Goal: Task Accomplishment & Management: Manage account settings

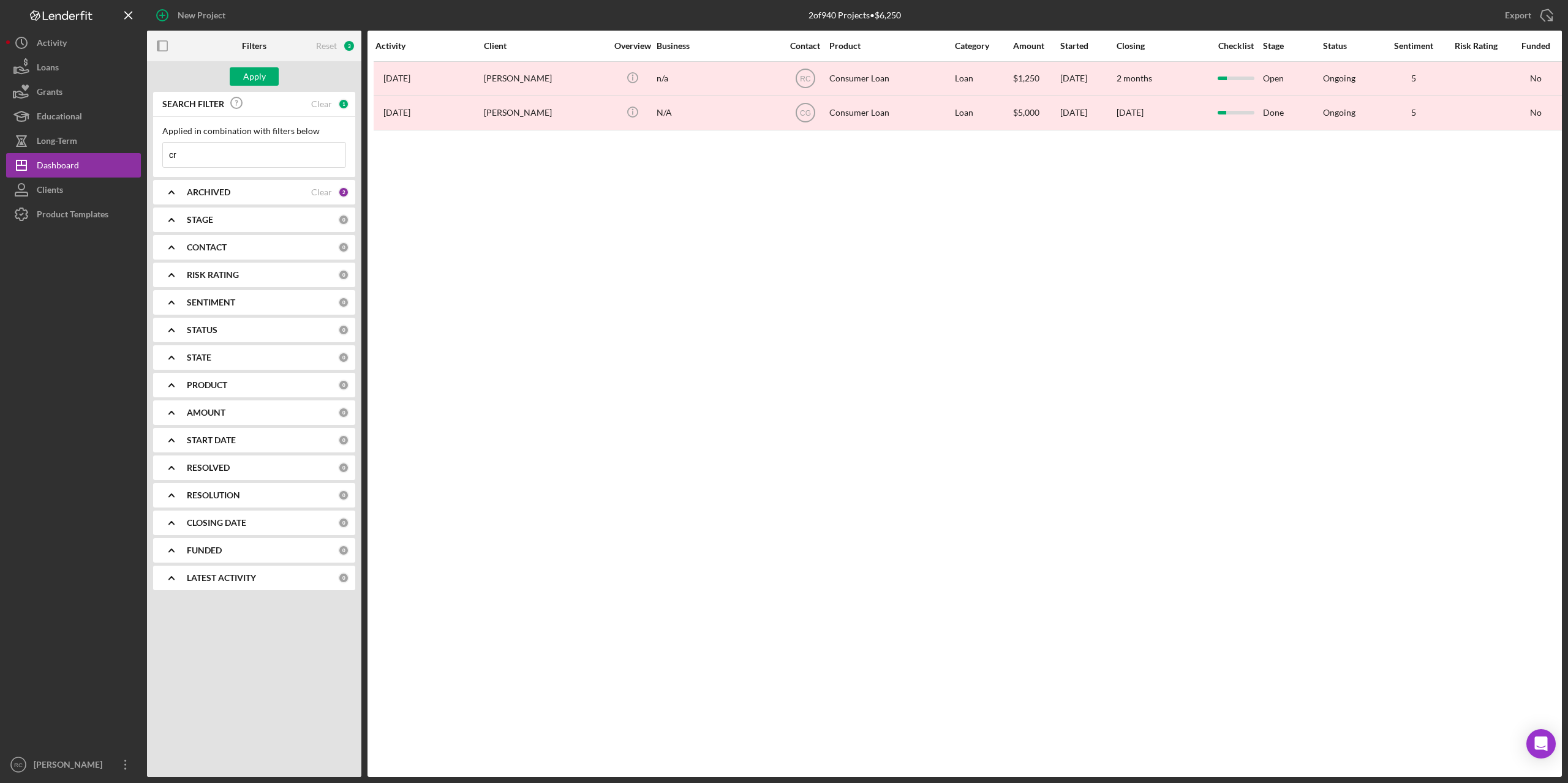
type input "c"
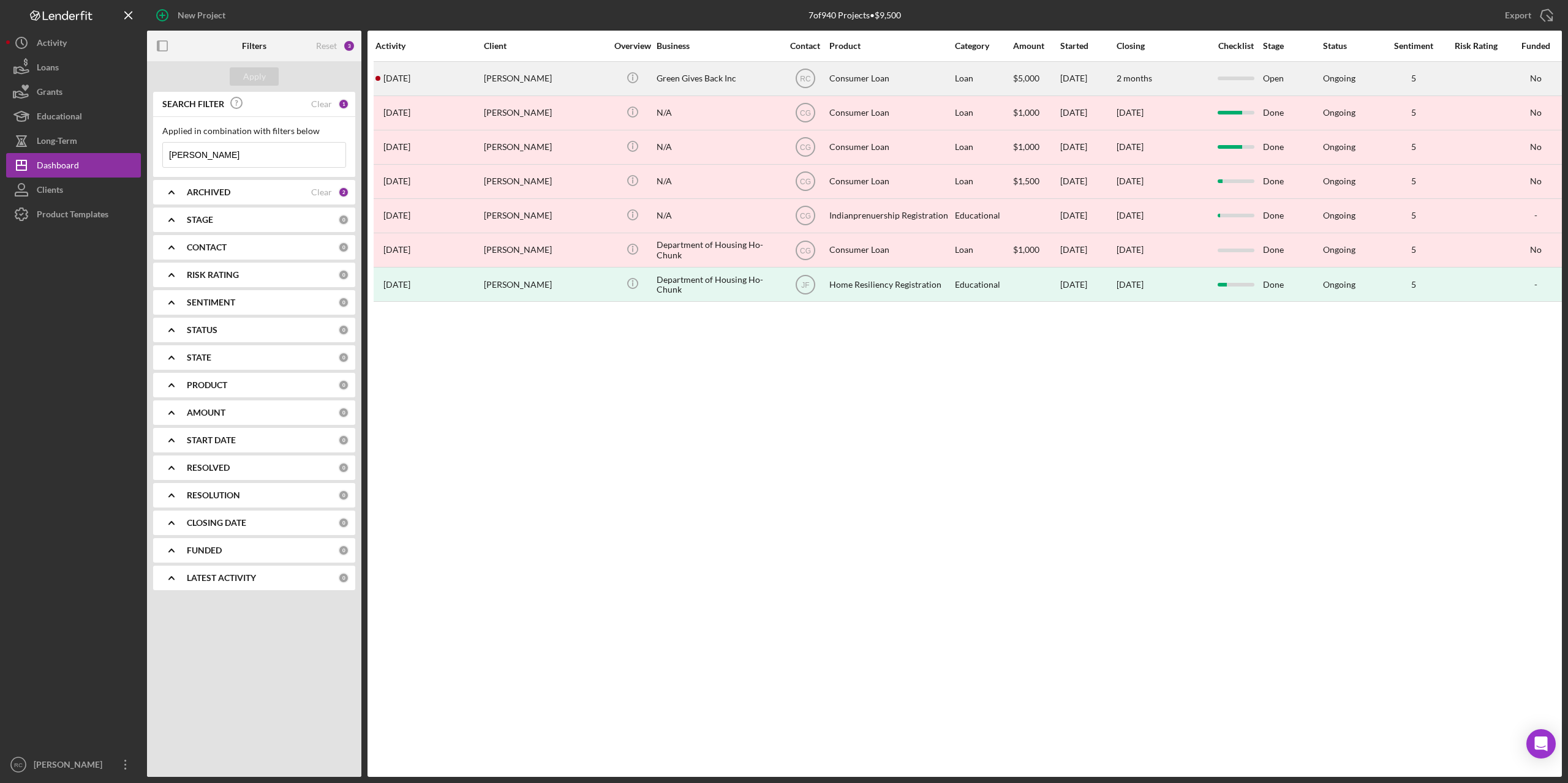
type input "[PERSON_NAME]"
click at [500, 76] on div "[PERSON_NAME]" at bounding box center [545, 78] width 122 height 32
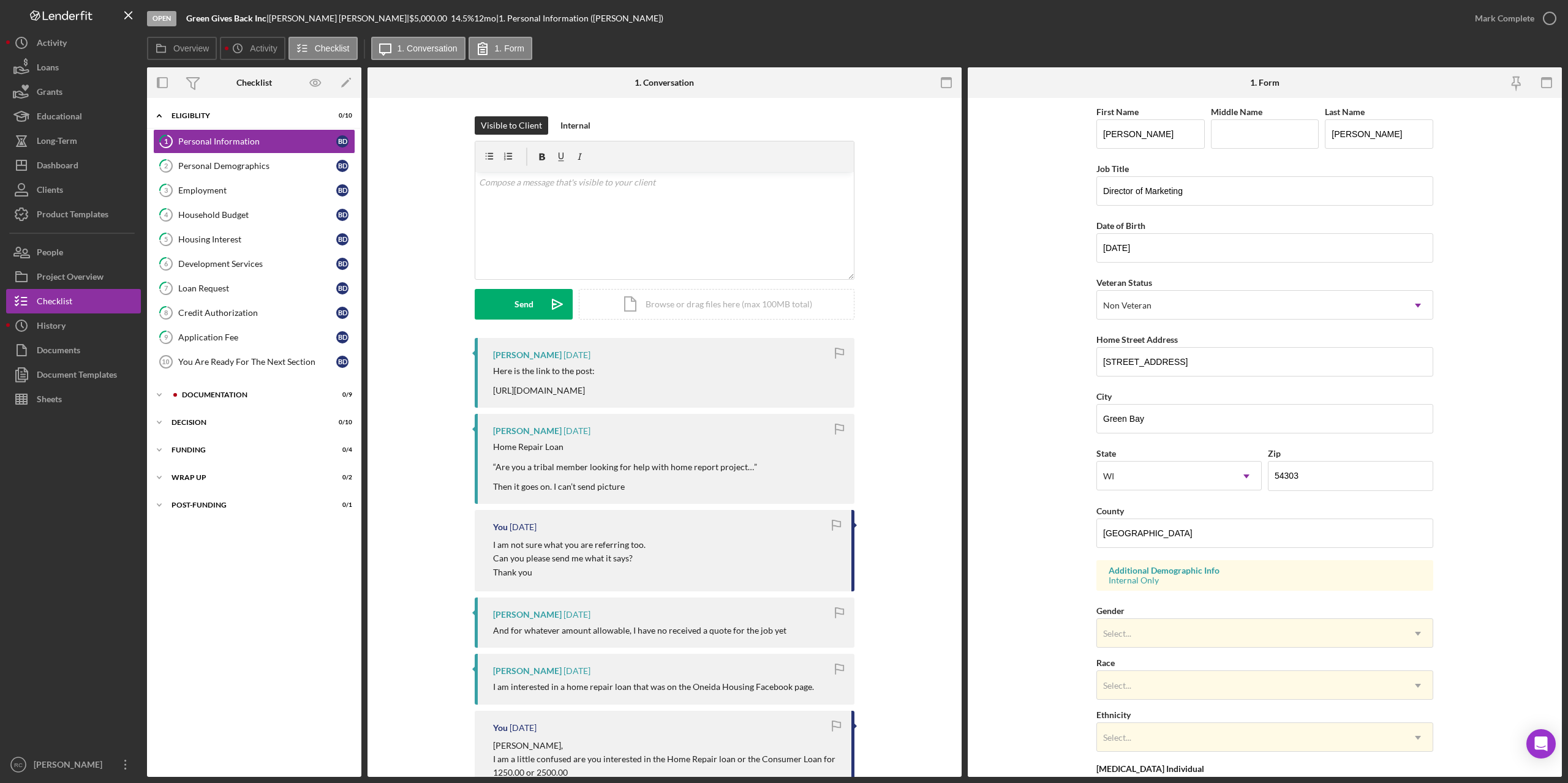
click at [595, 390] on div "Here is the link to the post: https://www.facebook.com/share/p/14G7e3k3PvU/?mib…" at bounding box center [544, 381] width 102 height 30
click at [765, 382] on div "Here is the link to the post: https://www.facebook.com/share/p/14G7e3k3PvU/?mib…" at bounding box center [668, 381] width 349 height 30
click at [760, 389] on div "Here is the link to the post: https://www.facebook.com/share/p/14G7e3k3PvU/?mib…" at bounding box center [668, 381] width 349 height 30
drag, startPoint x: 490, startPoint y: 390, endPoint x: 769, endPoint y: 399, distance: 279.1
click at [769, 399] on div "Brandon Danforth 3 days ago Here is the link to the post: https://www.facebook.…" at bounding box center [664, 374] width 380 height 70
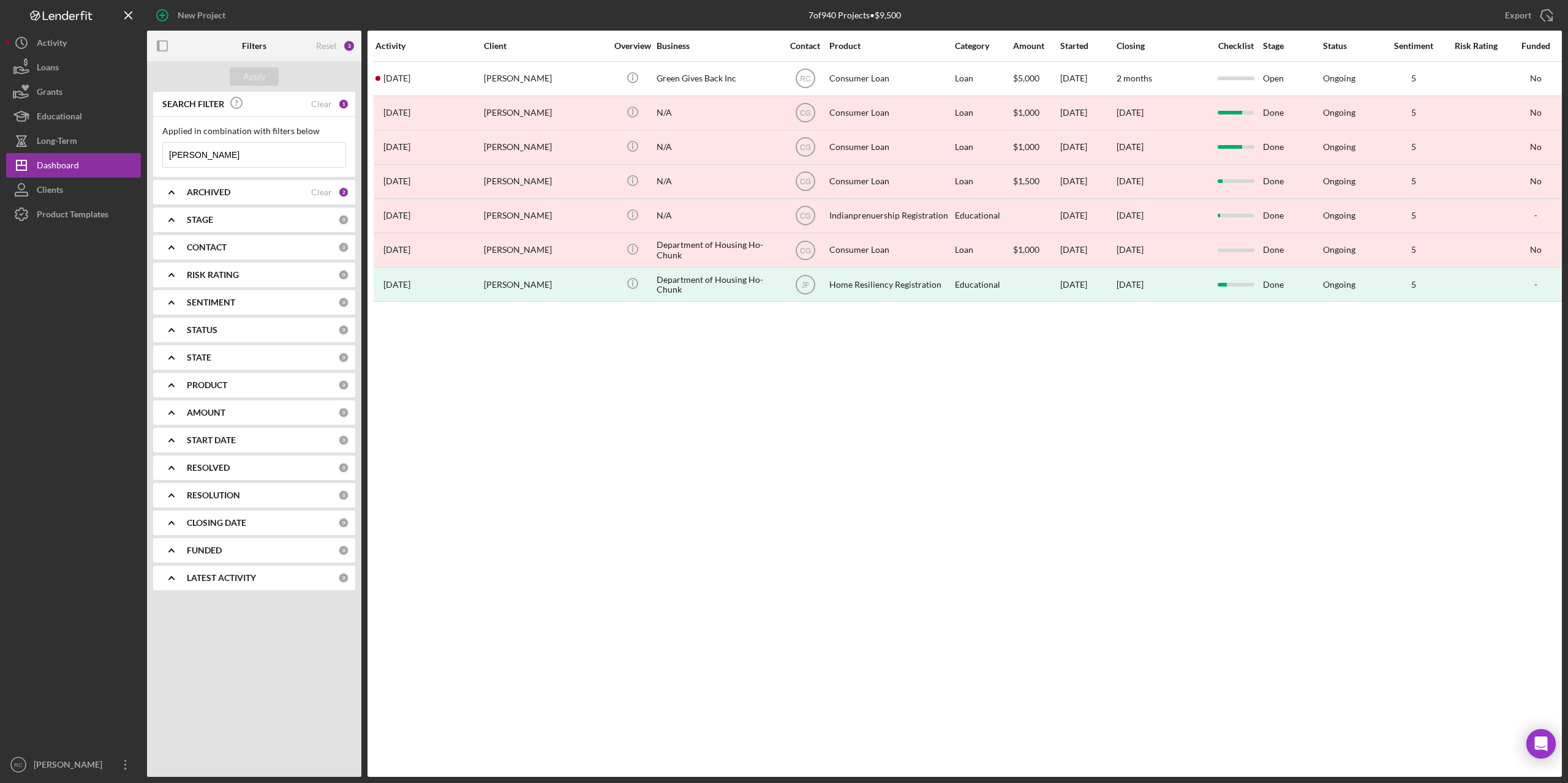
click at [209, 155] on input "[PERSON_NAME]" at bounding box center [254, 155] width 183 height 24
type input "b"
type input "[PERSON_NAME]"
click at [246, 74] on div "Apply" at bounding box center [254, 76] width 23 height 18
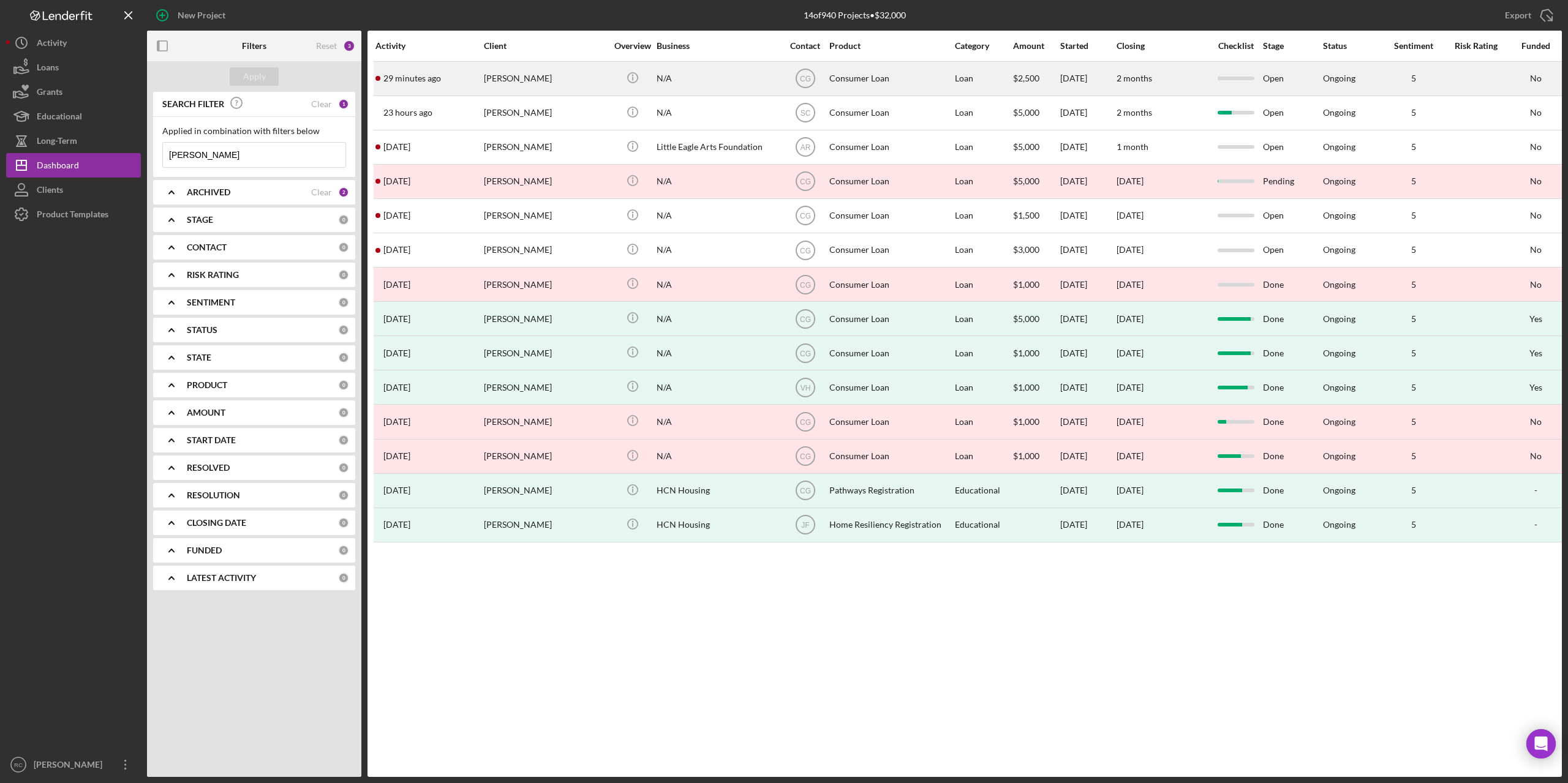
click at [523, 79] on div "[PERSON_NAME]" at bounding box center [545, 78] width 122 height 32
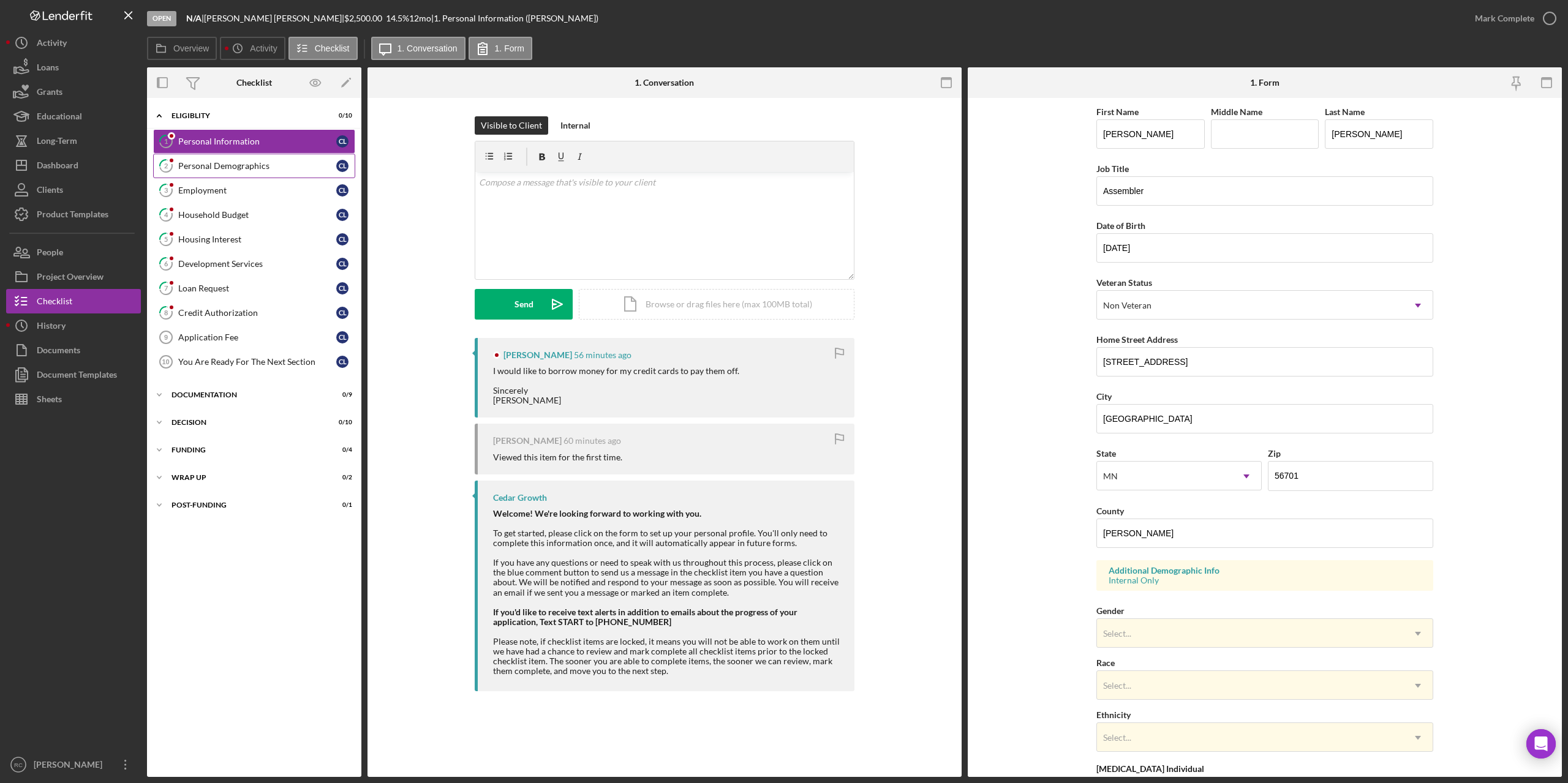
click at [241, 166] on div "Personal Demographics" at bounding box center [257, 166] width 158 height 10
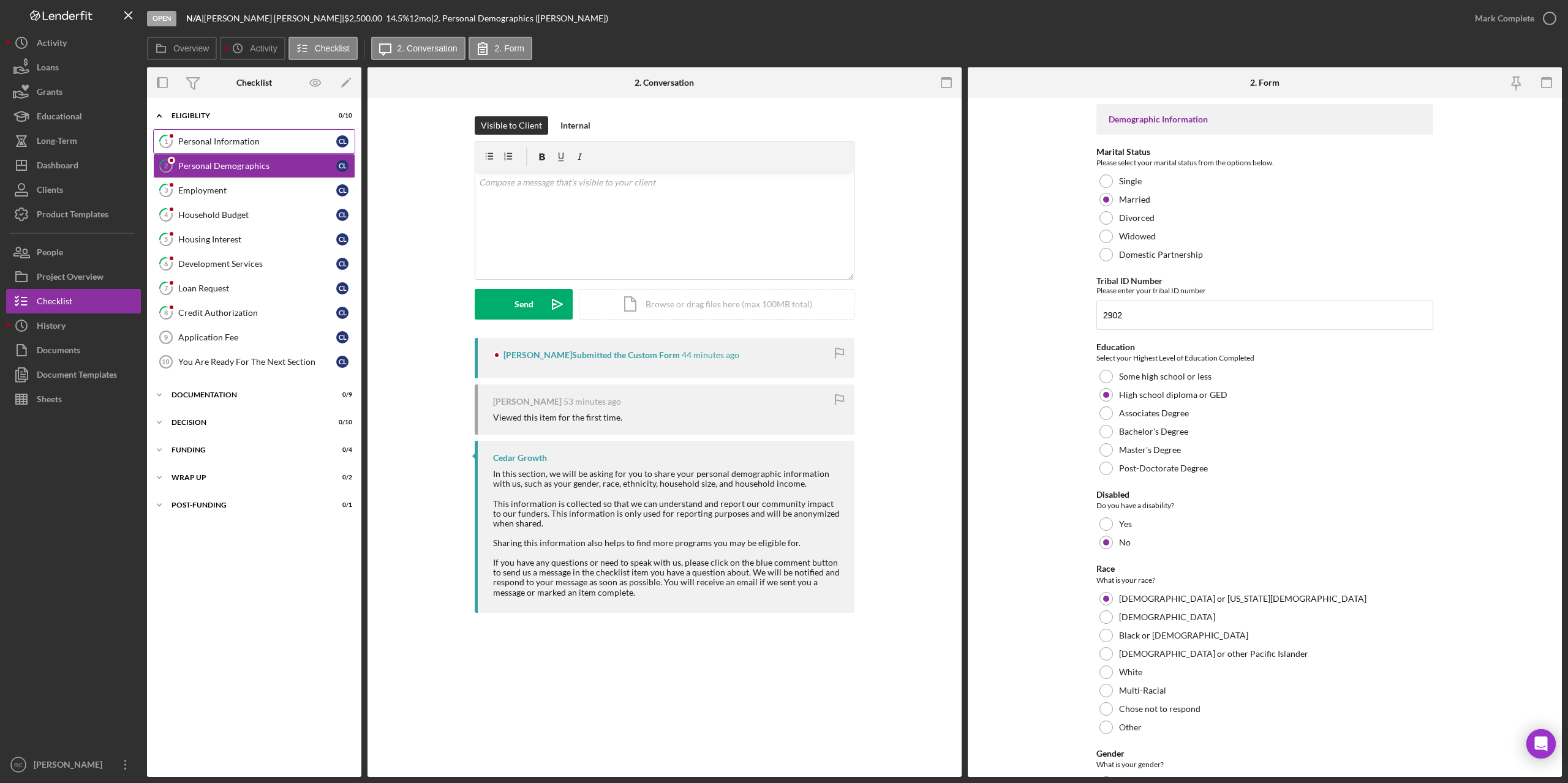
click at [236, 133] on link "1 Personal Information C L" at bounding box center [254, 141] width 203 height 24
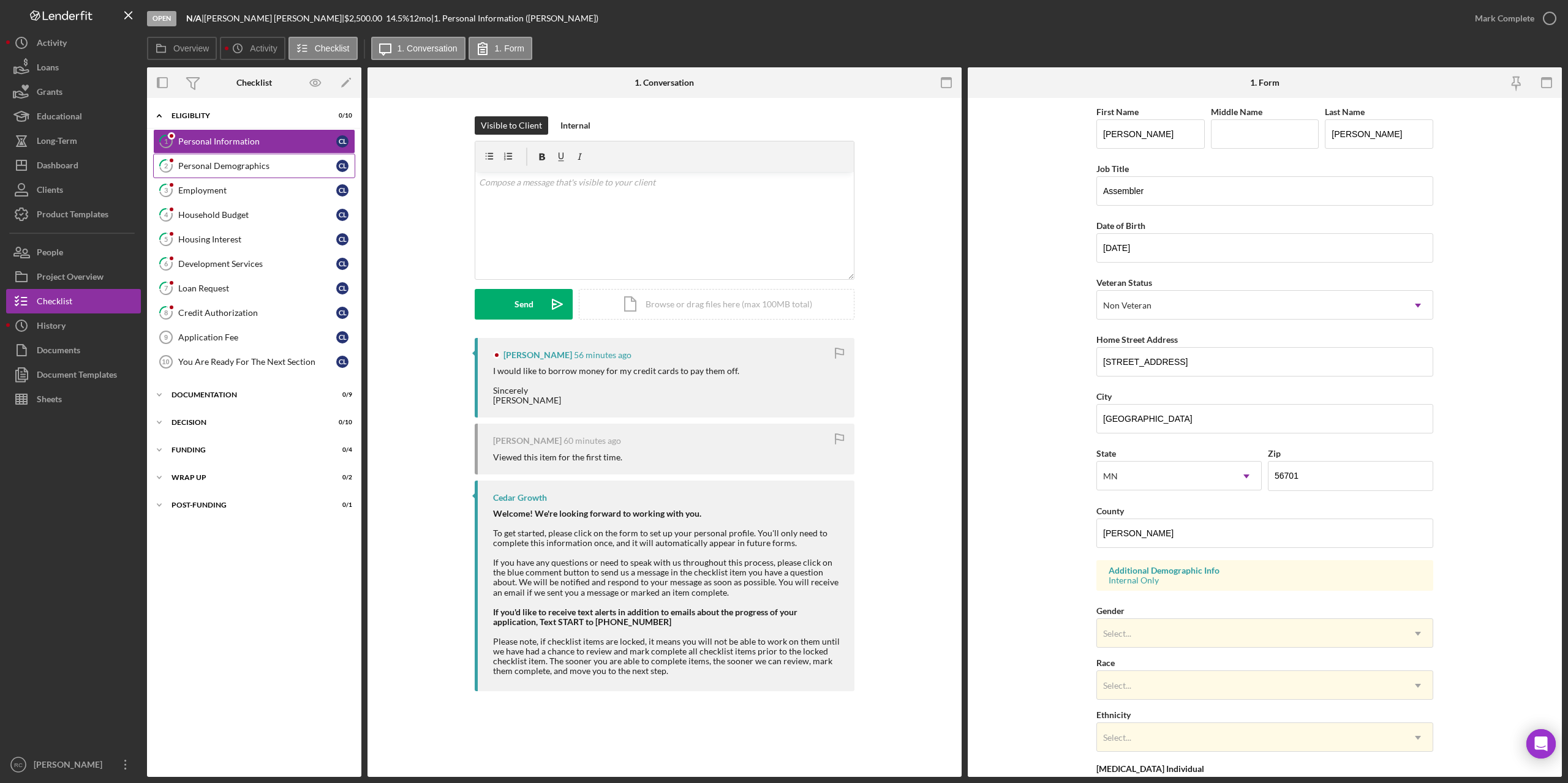
click at [220, 157] on link "2 Personal Demographics C L" at bounding box center [254, 166] width 203 height 24
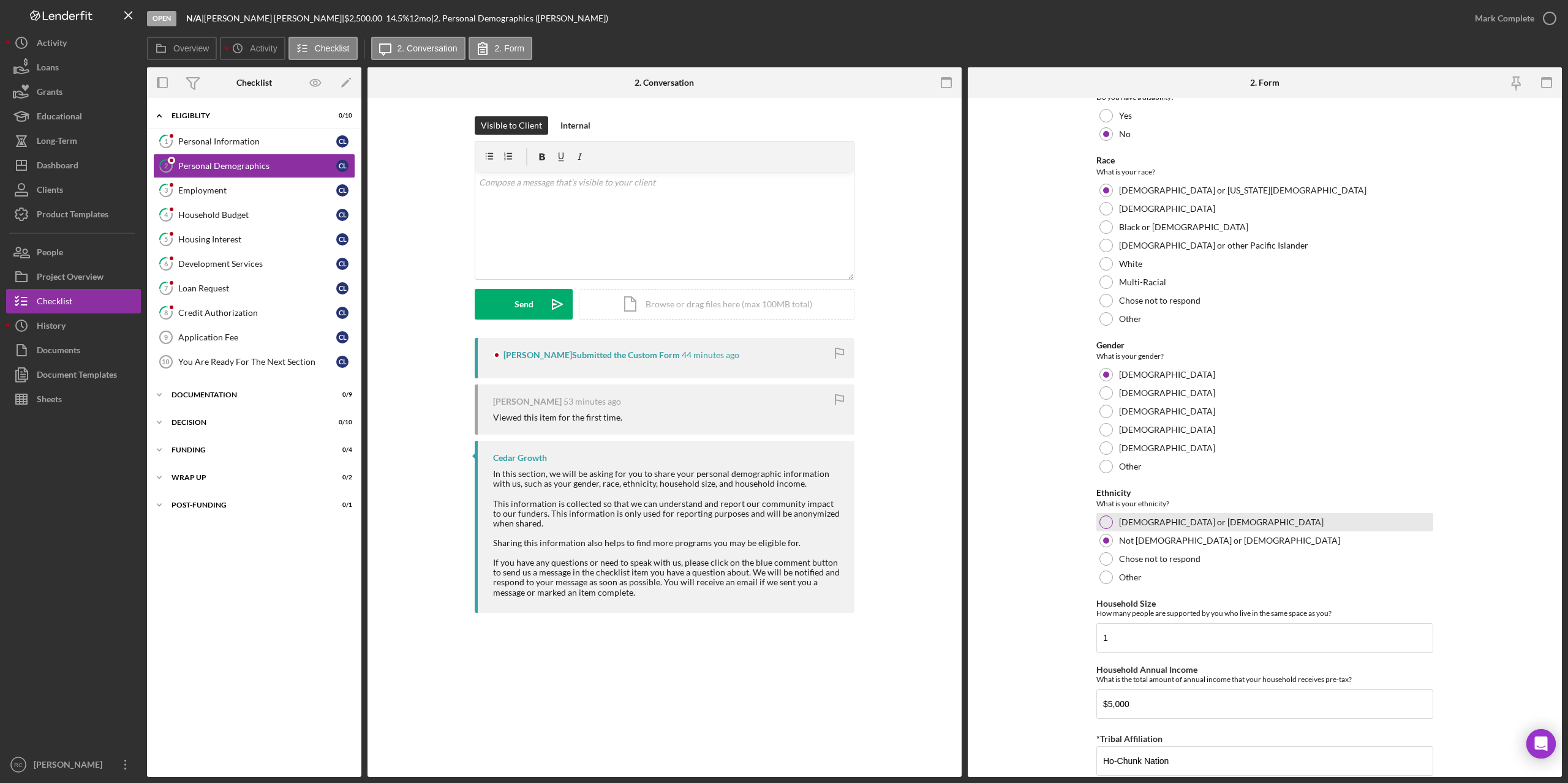
scroll to position [452, 0]
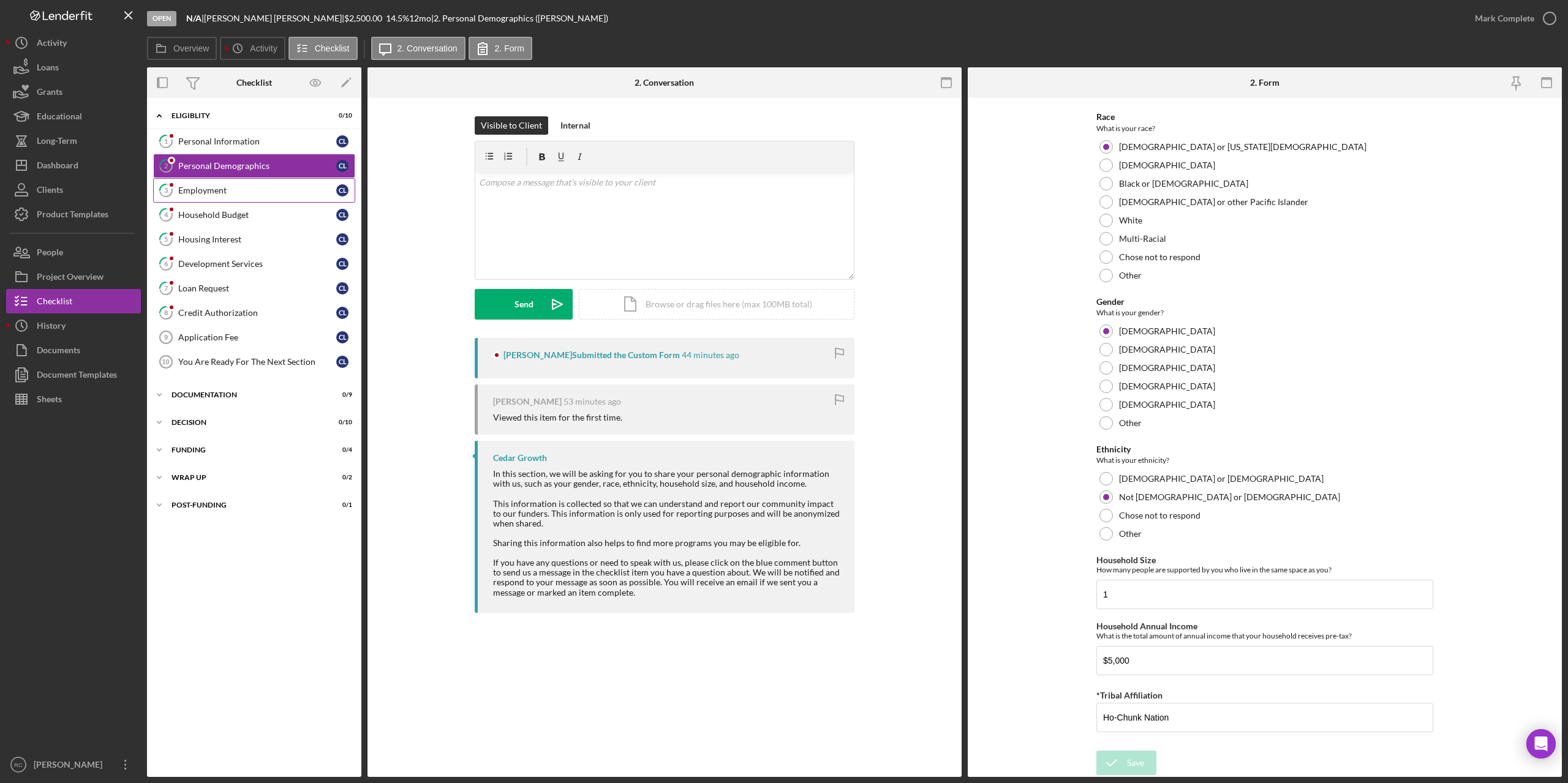
click at [214, 193] on div "Employment" at bounding box center [257, 190] width 158 height 10
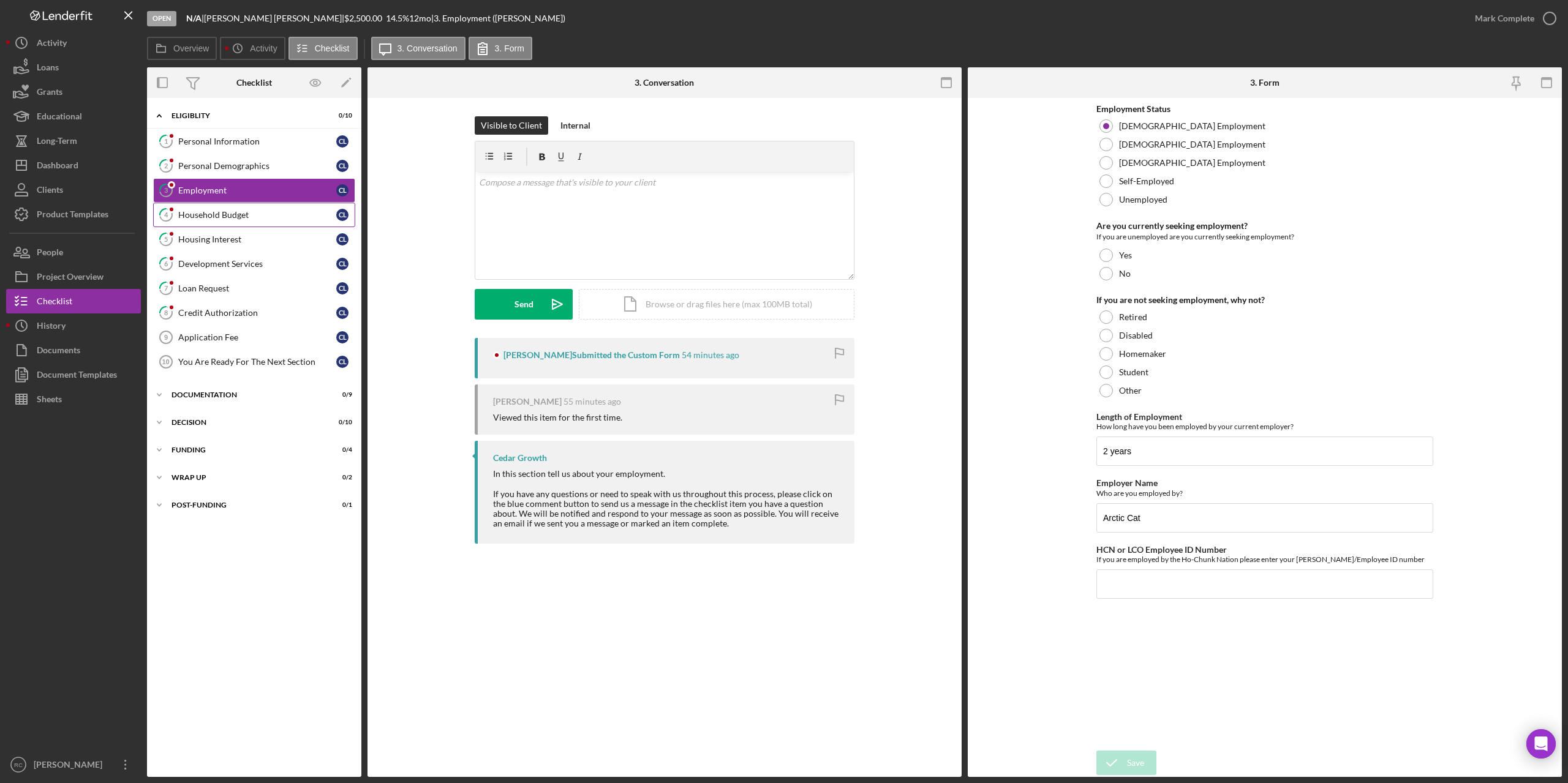
click at [219, 209] on link "4 Household Budget C L" at bounding box center [254, 214] width 203 height 24
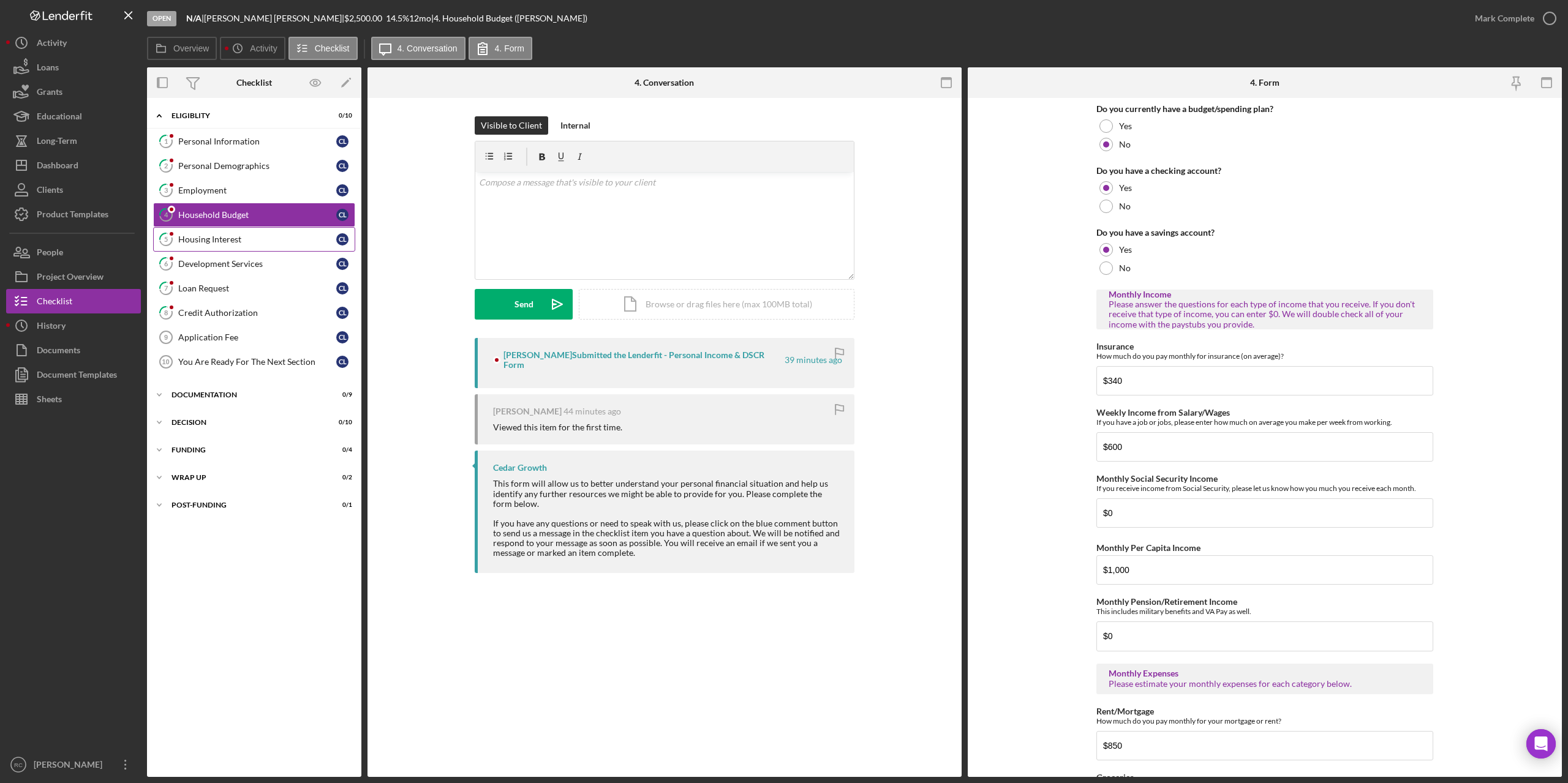
click at [228, 238] on div "Housing Interest" at bounding box center [257, 239] width 158 height 10
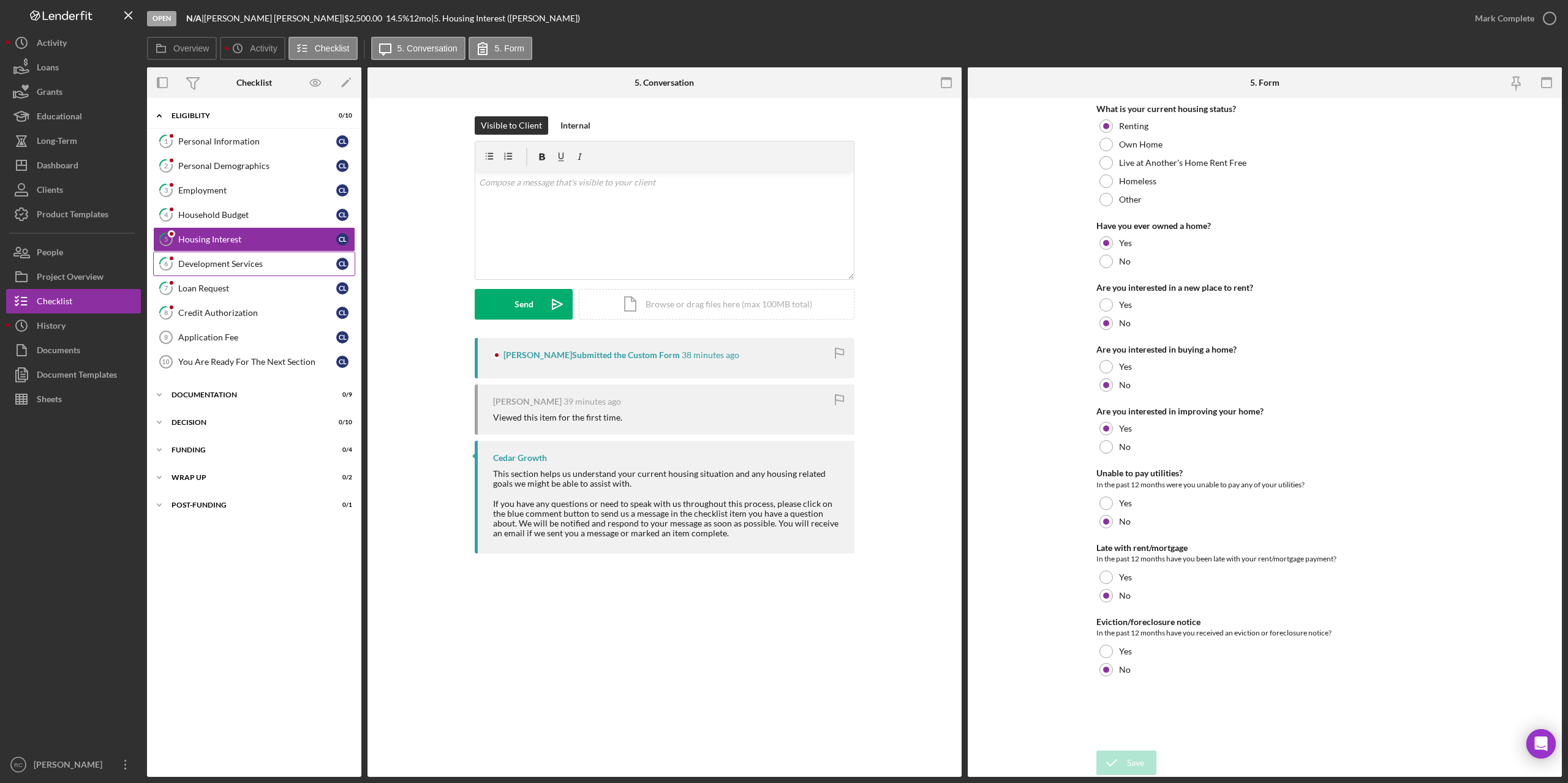
click at [237, 266] on div "Development Services" at bounding box center [257, 264] width 158 height 10
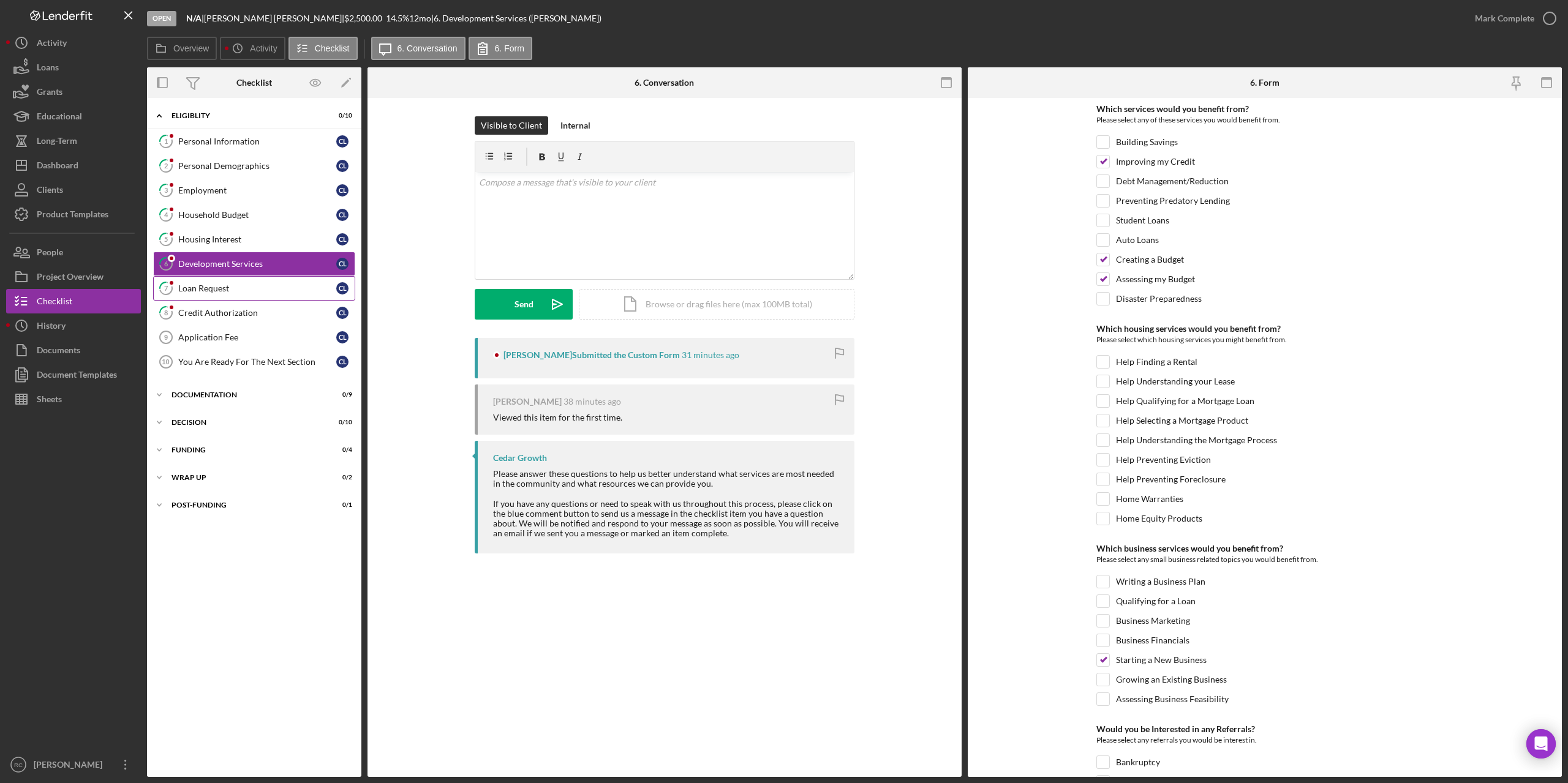
click at [218, 288] on div "Loan Request" at bounding box center [257, 288] width 158 height 10
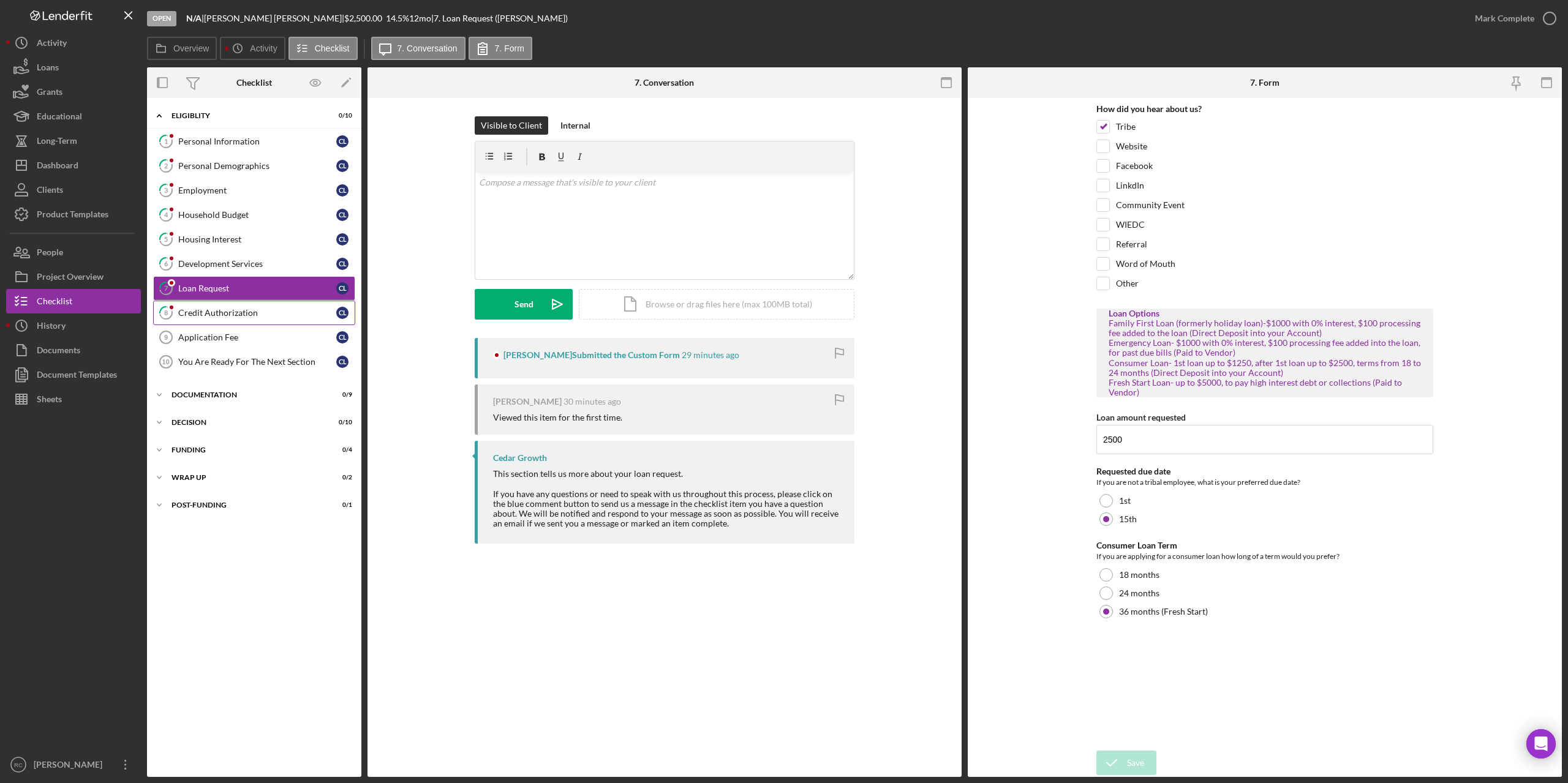
click at [218, 309] on div "Credit Authorization" at bounding box center [257, 312] width 158 height 10
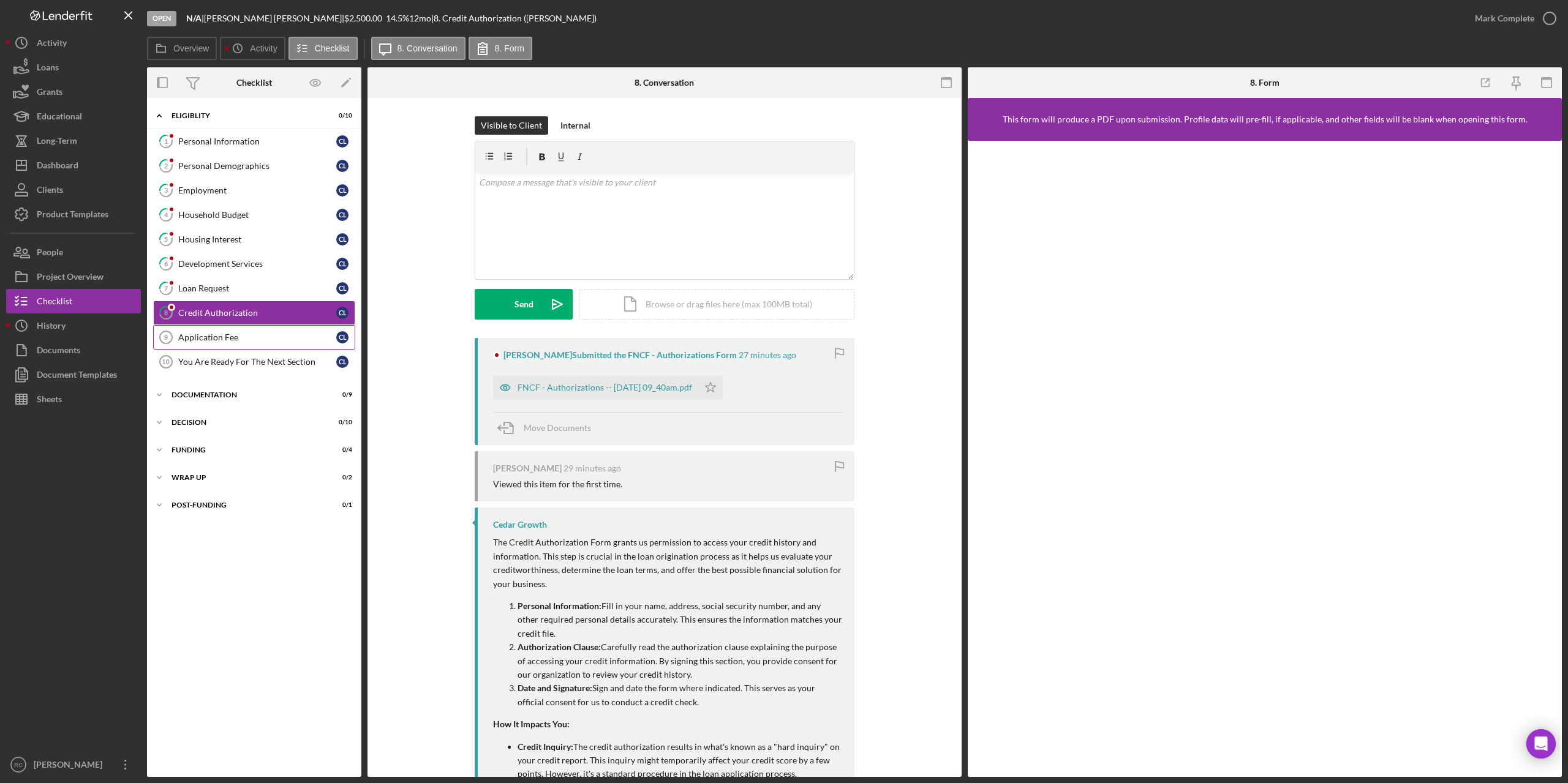
click at [217, 339] on div "Application Fee" at bounding box center [257, 337] width 158 height 10
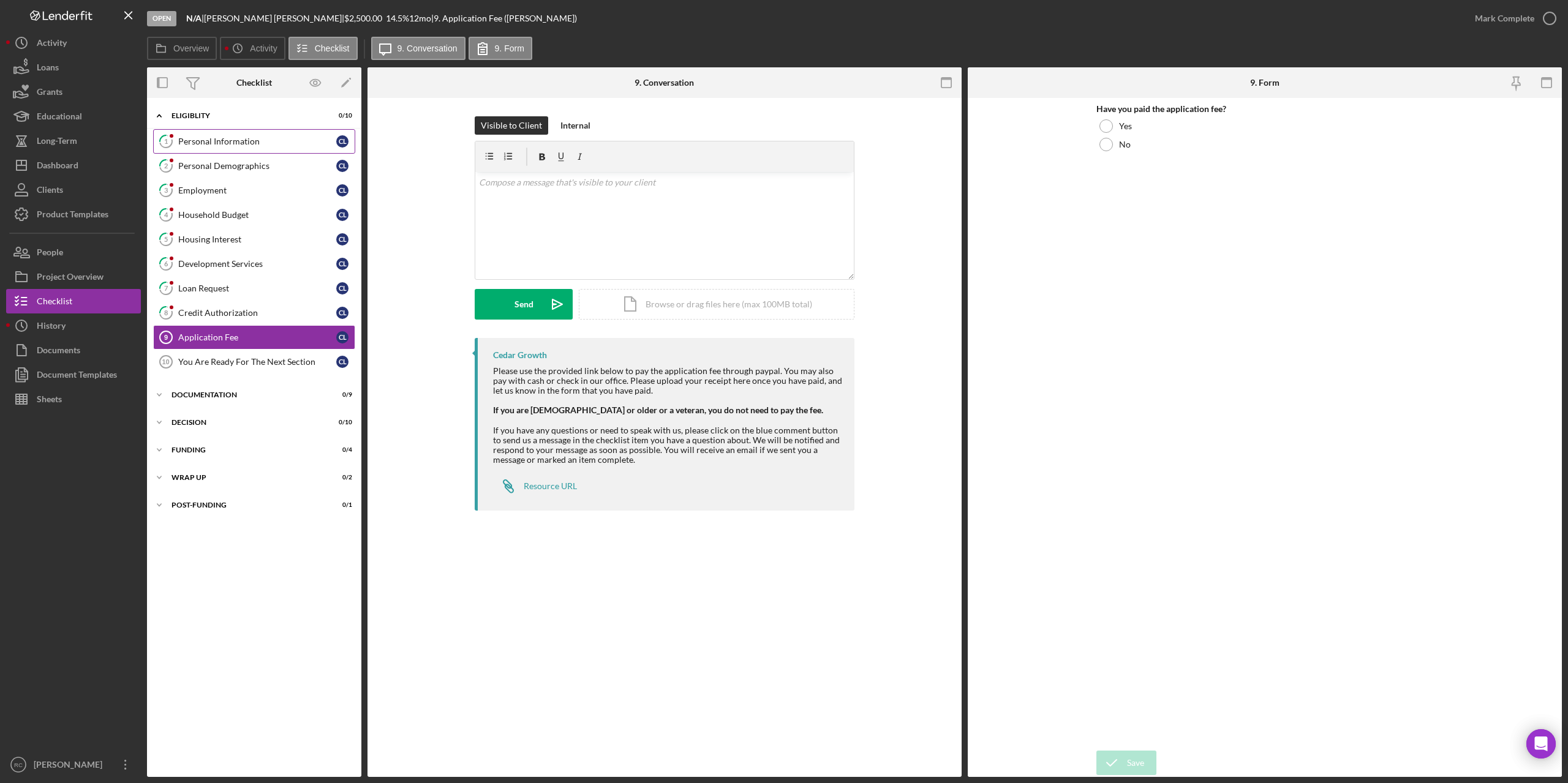
click at [237, 140] on div "Personal Information" at bounding box center [257, 141] width 158 height 10
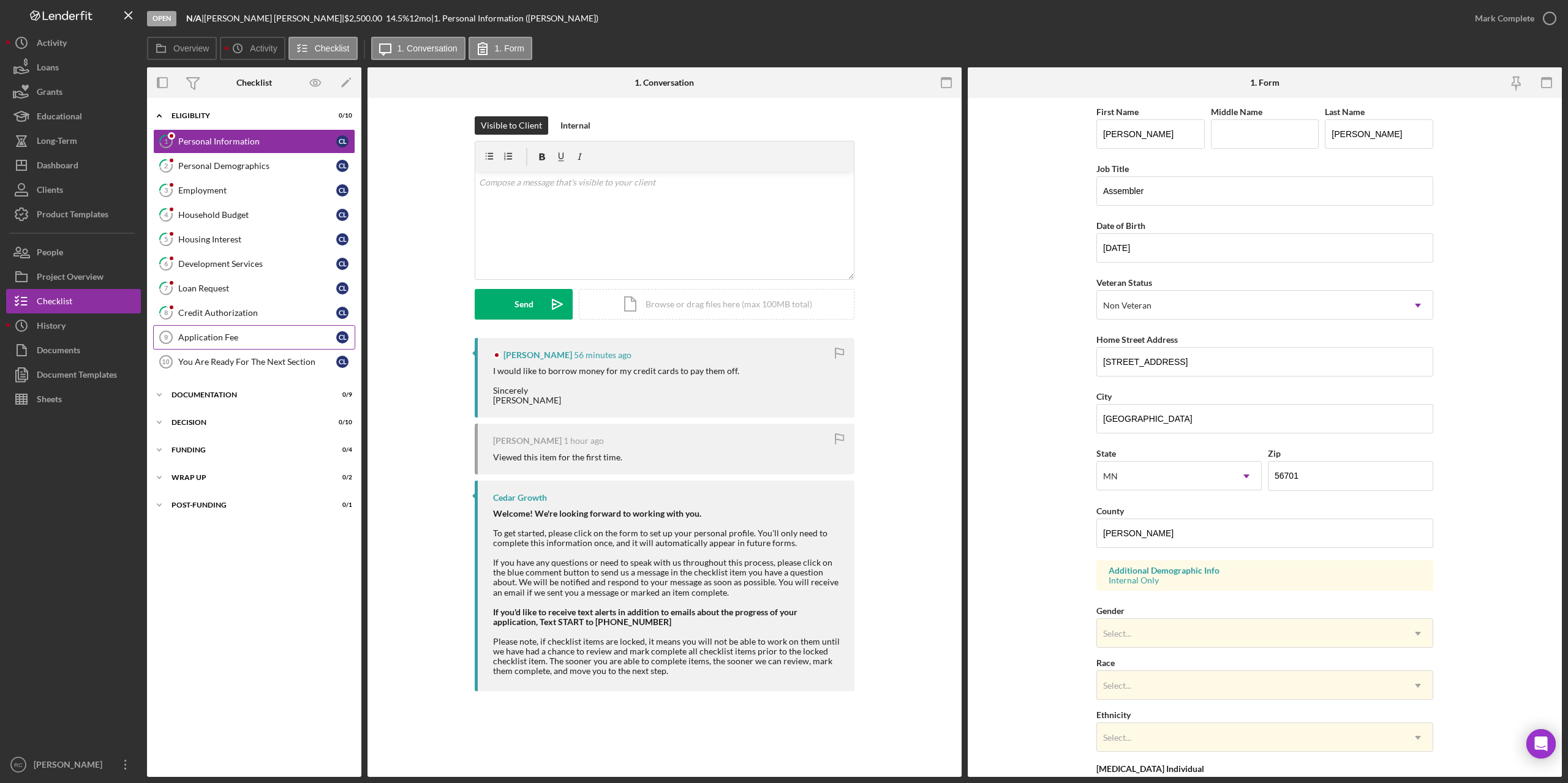
click at [221, 336] on div "Application Fee" at bounding box center [257, 337] width 158 height 10
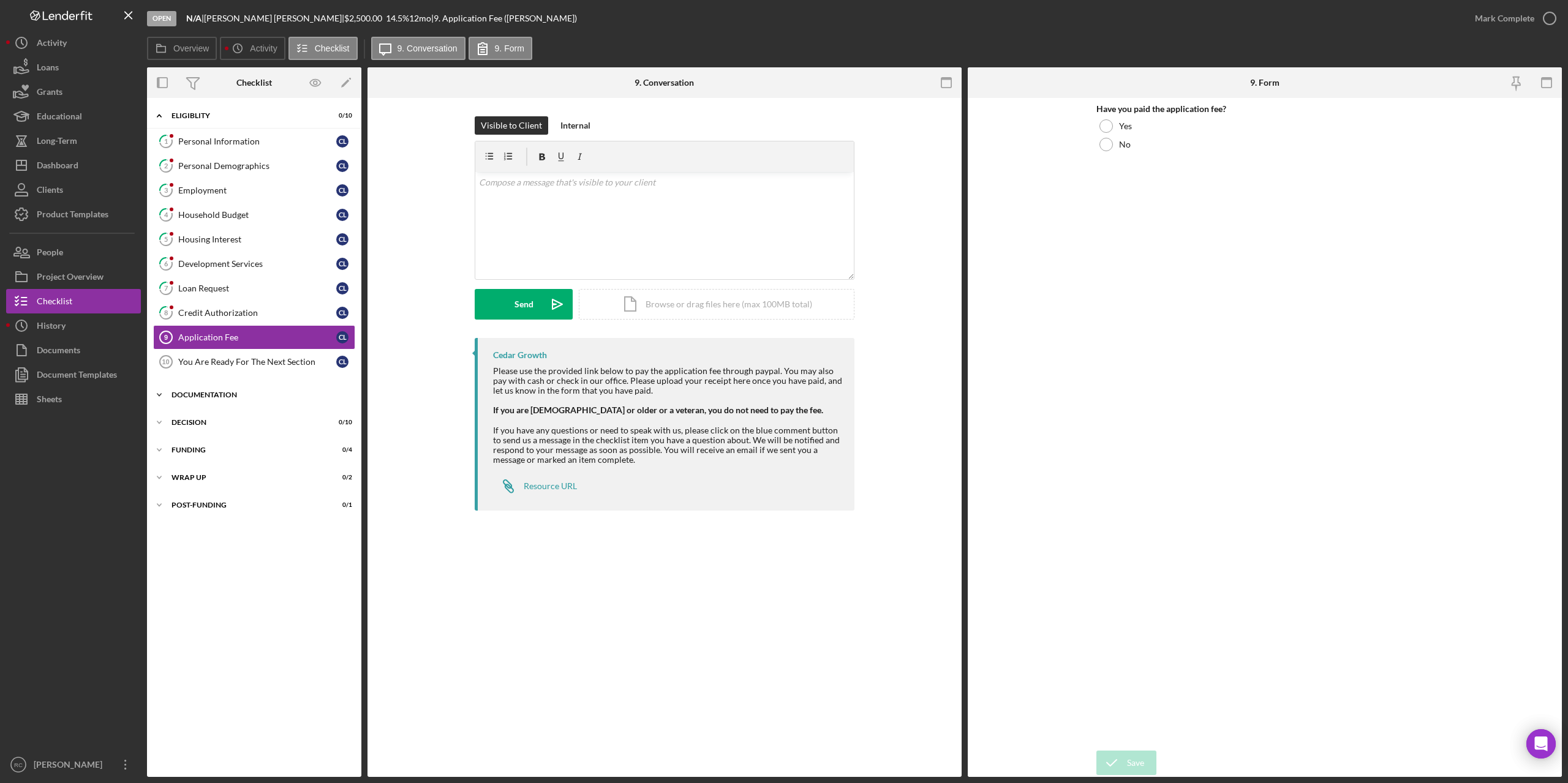
click at [198, 393] on div "Documentation" at bounding box center [258, 395] width 175 height 7
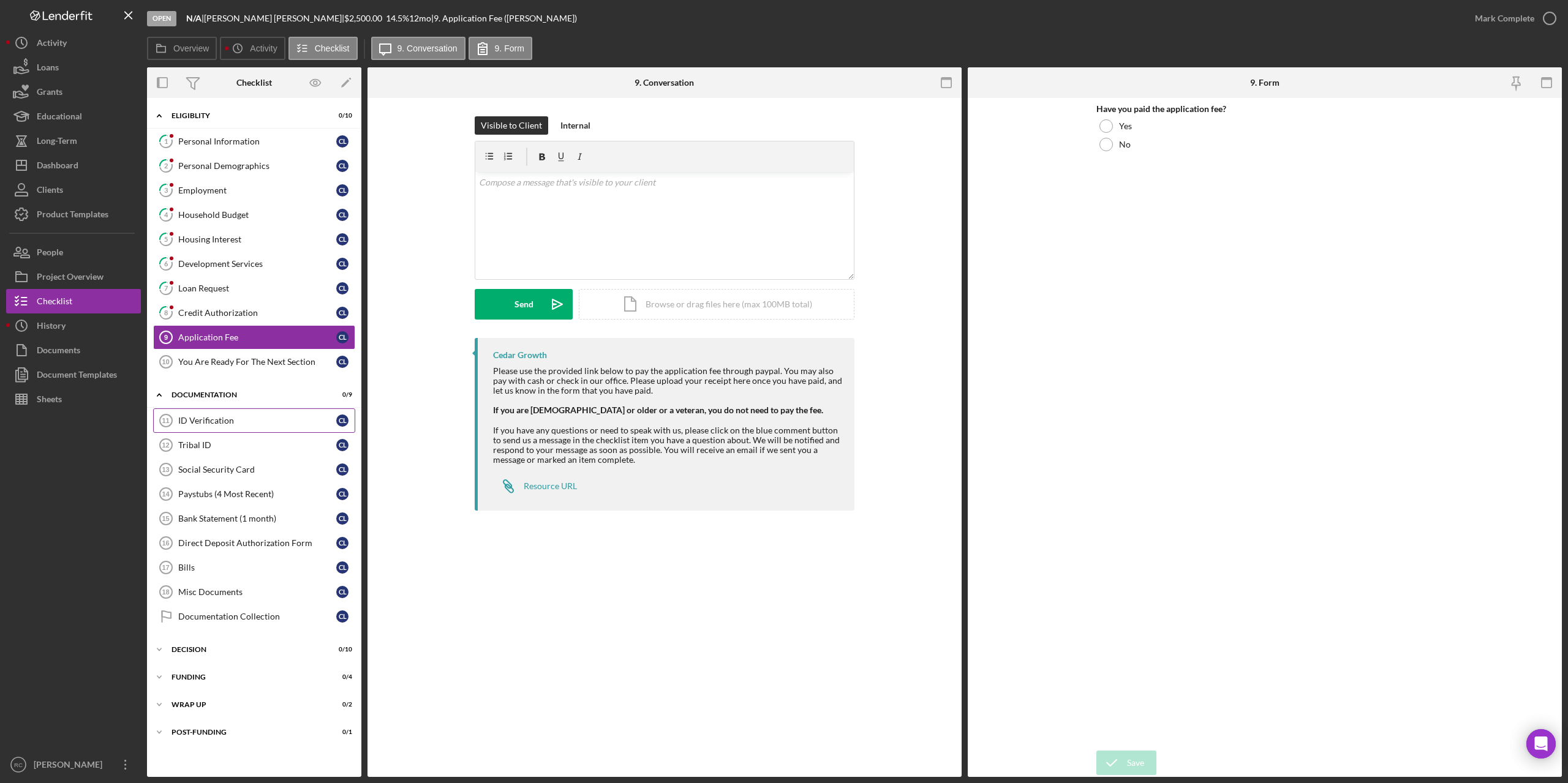
click at [202, 416] on div "ID Verification" at bounding box center [257, 420] width 158 height 10
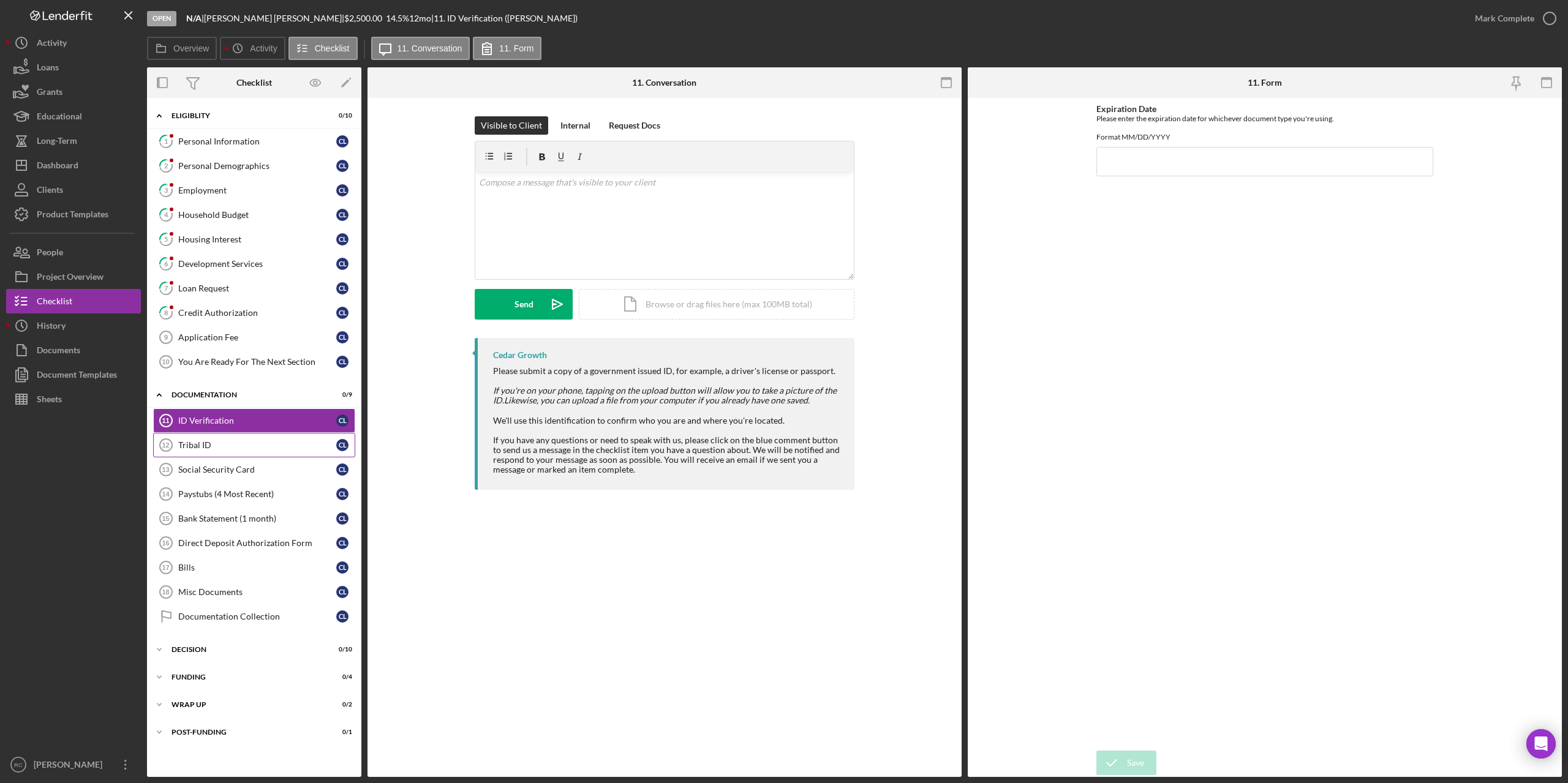
click at [201, 444] on div "Tribal ID" at bounding box center [257, 445] width 158 height 10
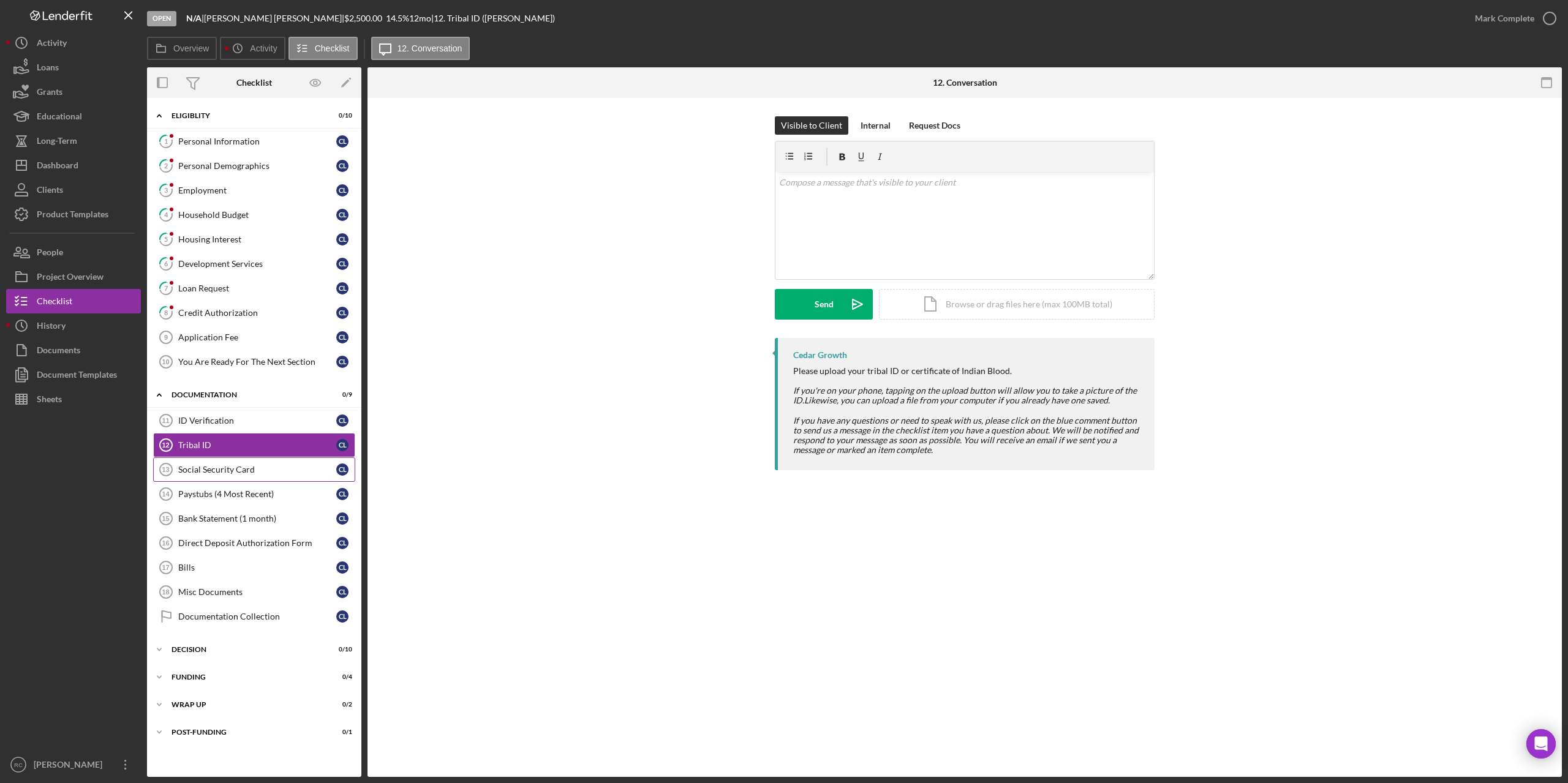
click at [202, 471] on div "Social Security Card" at bounding box center [257, 469] width 158 height 10
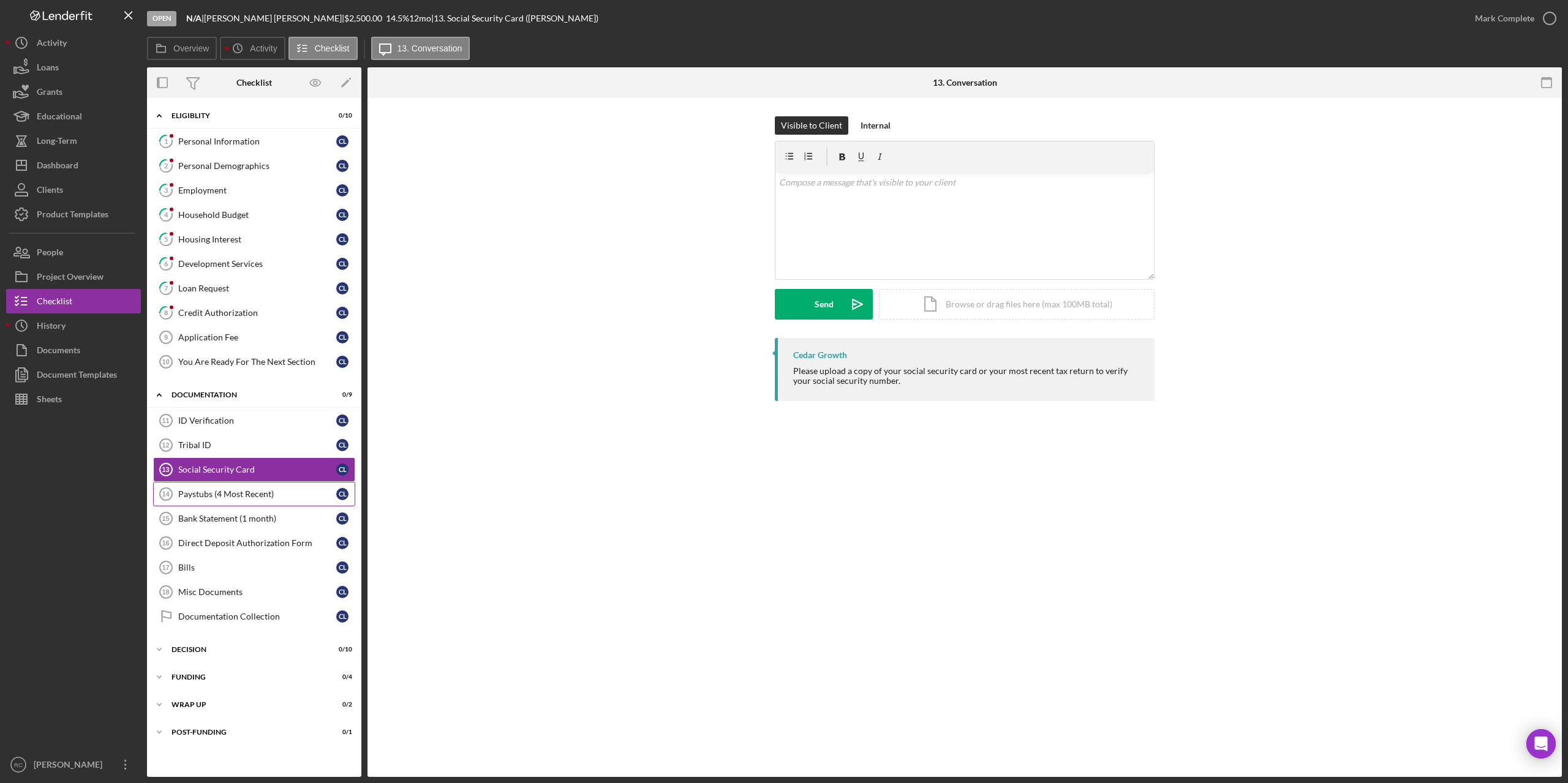
click at [203, 495] on div "Paystubs (4 Most Recent)" at bounding box center [257, 494] width 158 height 10
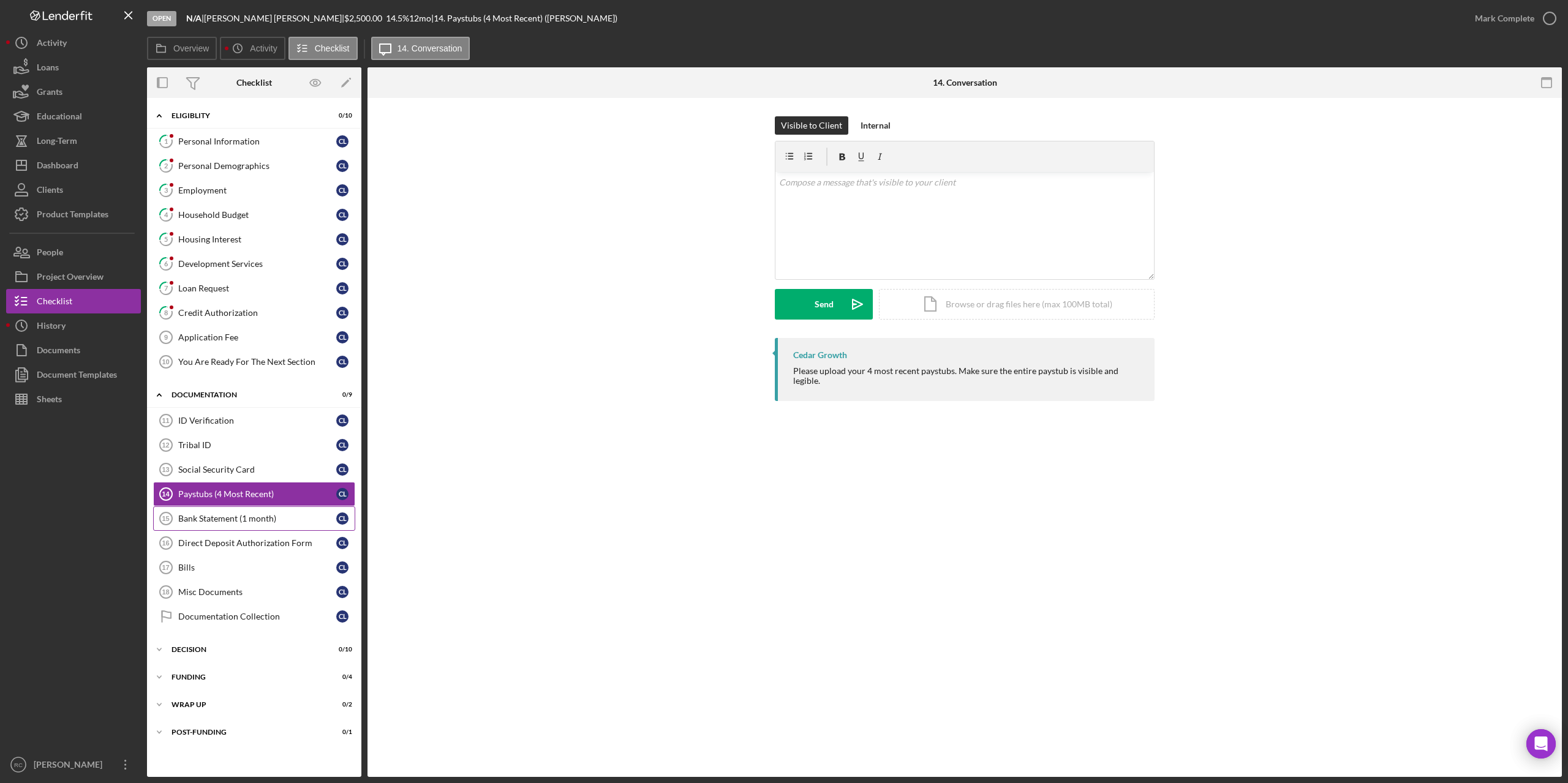
click at [209, 519] on div "Bank Statement (1 month)" at bounding box center [257, 518] width 158 height 10
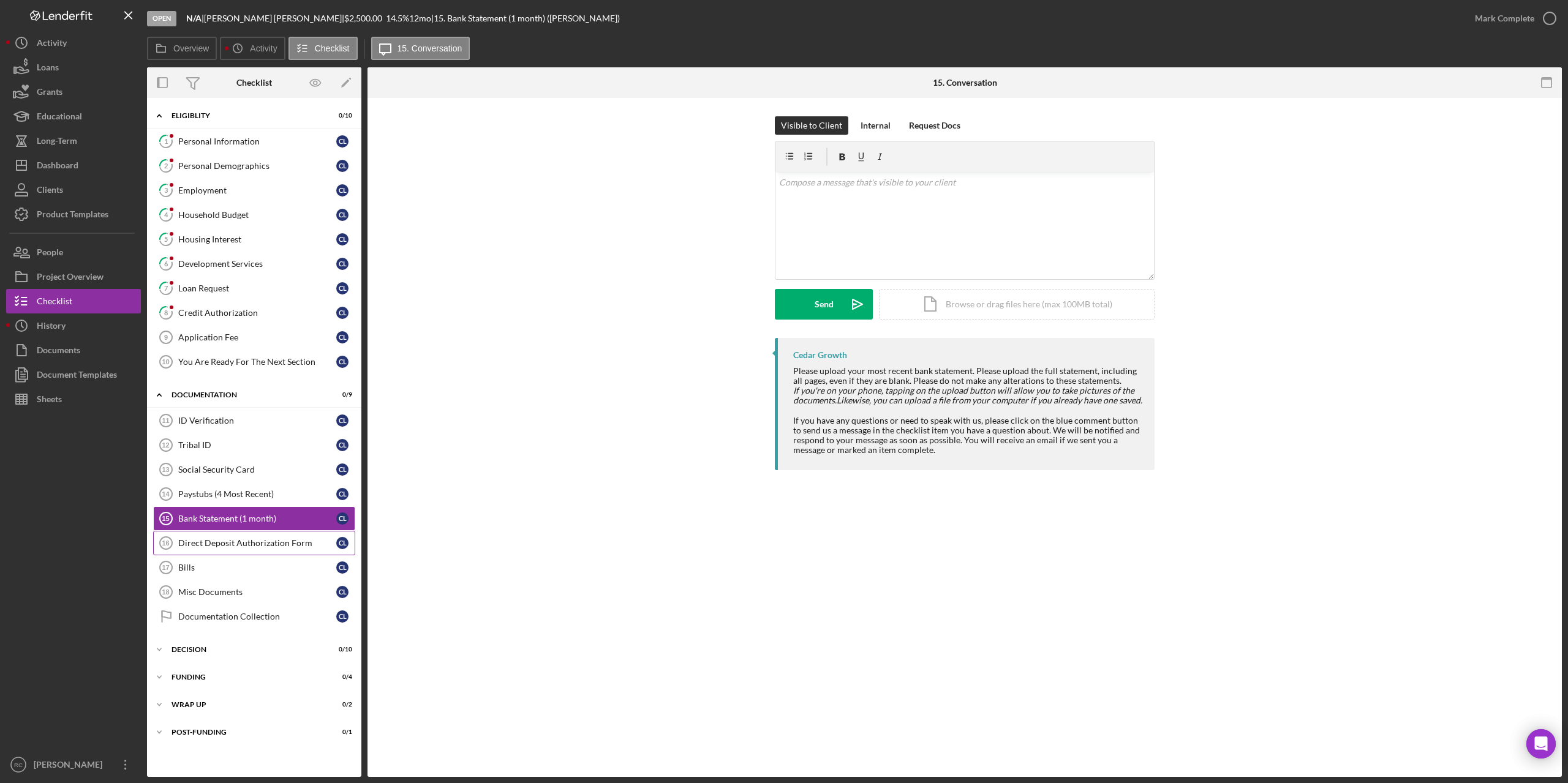
click at [215, 540] on div "Direct Deposit Authorization Form" at bounding box center [257, 543] width 158 height 10
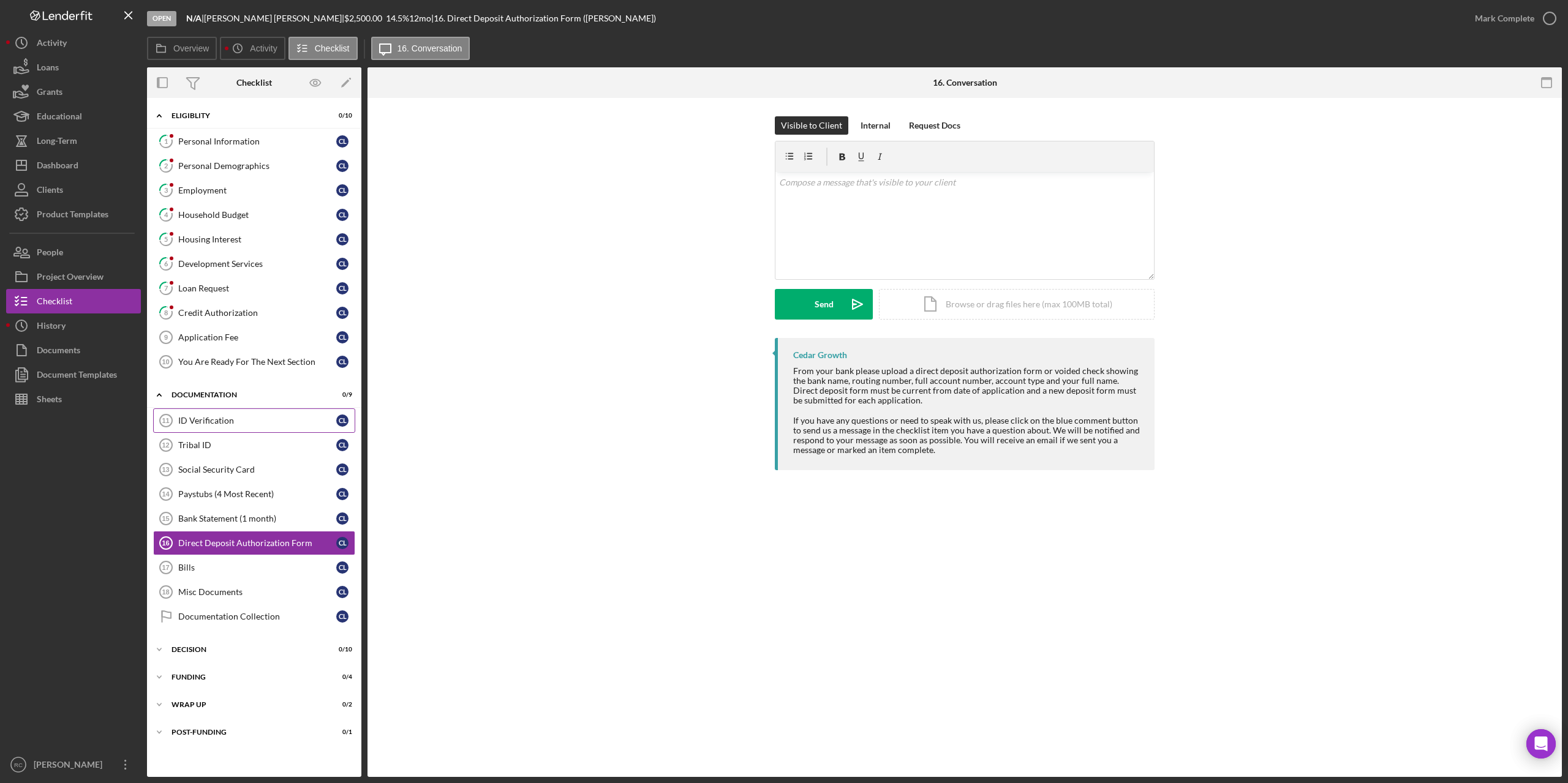
click at [203, 417] on div "ID Verification" at bounding box center [257, 420] width 158 height 10
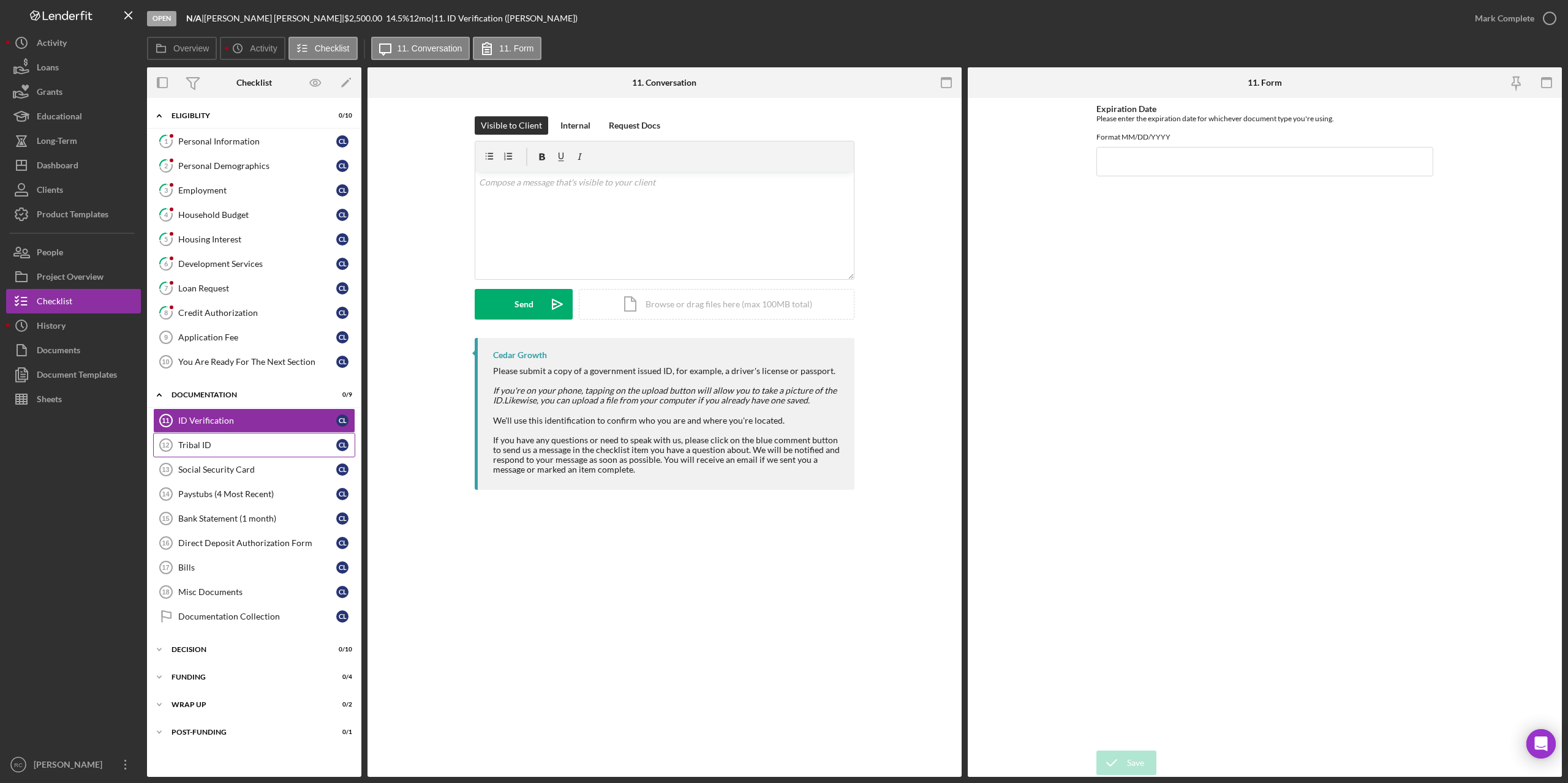
click at [203, 446] on div "Tribal ID" at bounding box center [257, 445] width 158 height 10
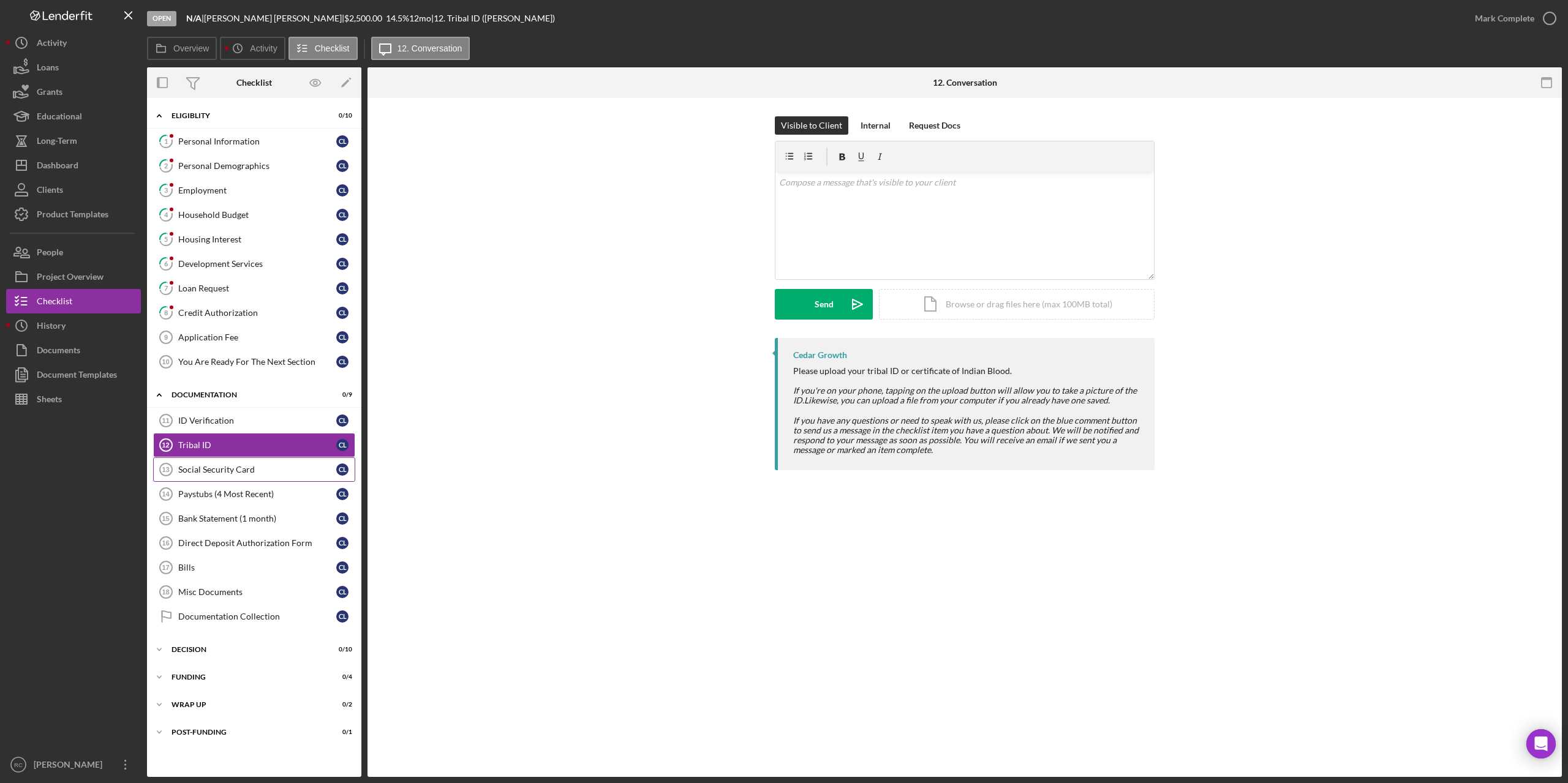
drag, startPoint x: 215, startPoint y: 470, endPoint x: 218, endPoint y: 479, distance: 9.5
click at [215, 470] on div "Social Security Card" at bounding box center [257, 469] width 158 height 10
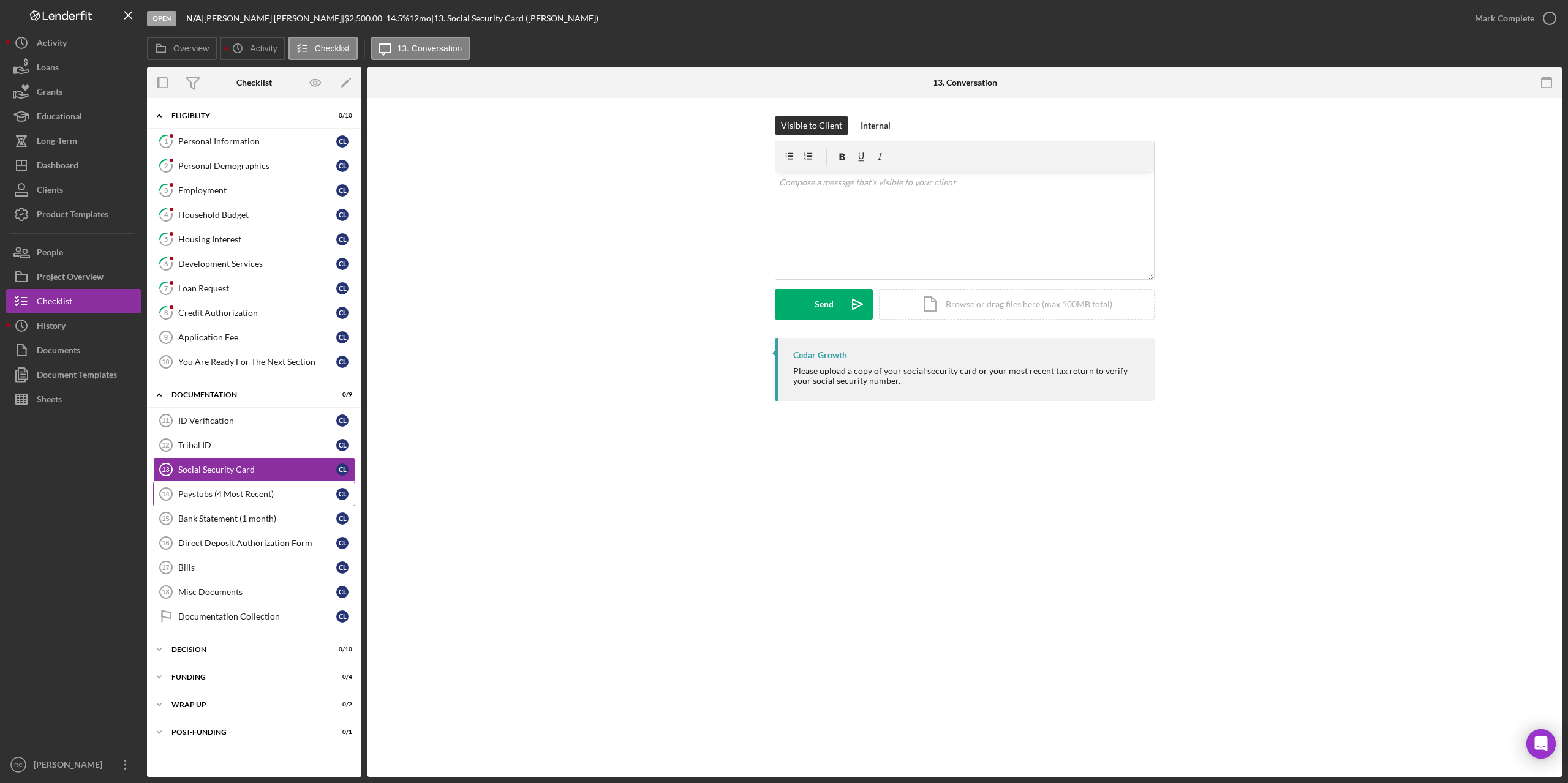
click at [223, 494] on div "Paystubs (4 Most Recent)" at bounding box center [257, 494] width 158 height 10
click at [223, 465] on div "Social Security Card" at bounding box center [257, 469] width 158 height 10
click at [221, 493] on div "Paystubs (4 Most Recent)" at bounding box center [257, 494] width 158 height 10
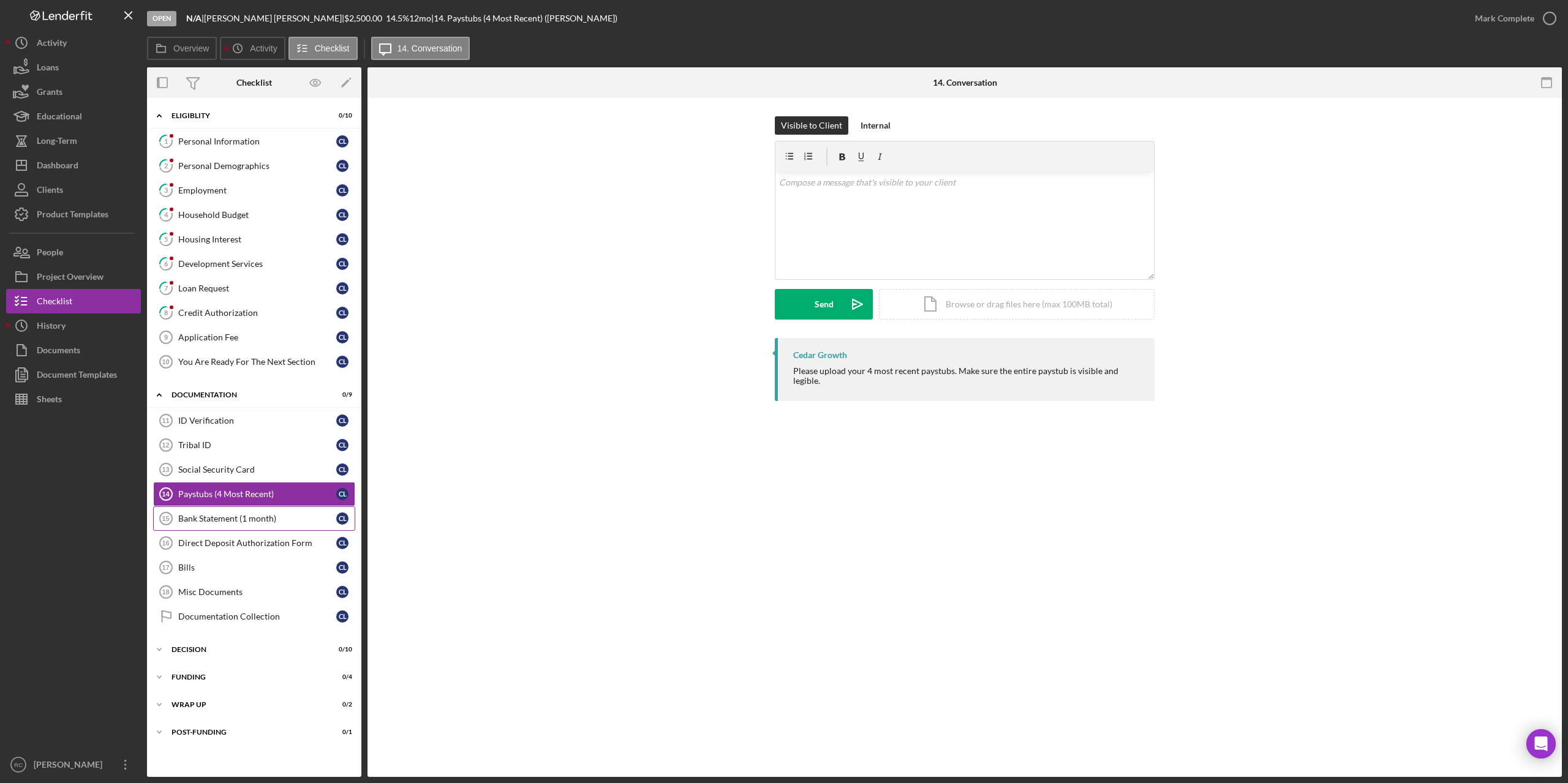
click at [234, 518] on div "Bank Statement (1 month)" at bounding box center [257, 518] width 158 height 10
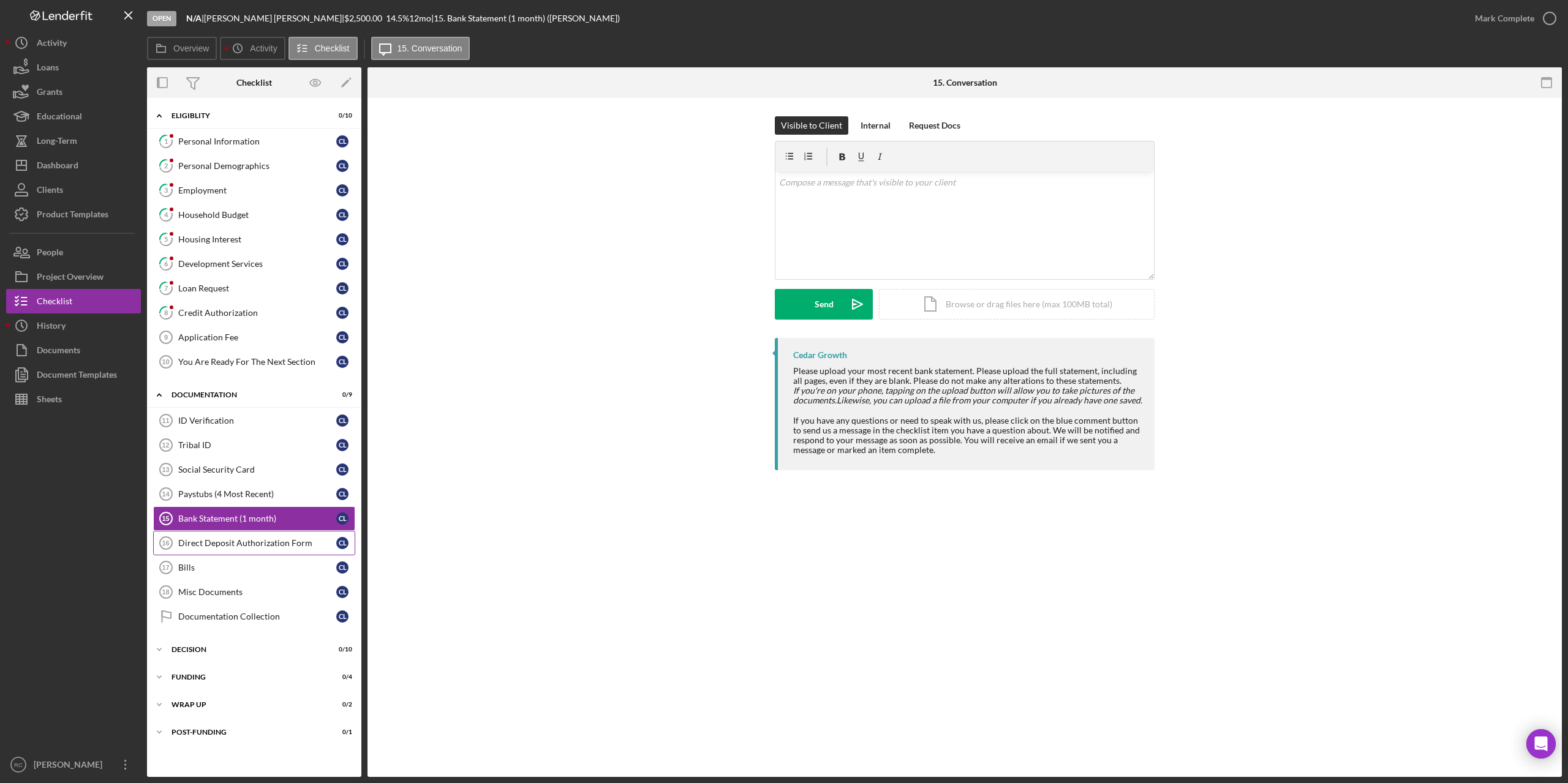
click at [235, 543] on div "Direct Deposit Authorization Form" at bounding box center [257, 543] width 158 height 10
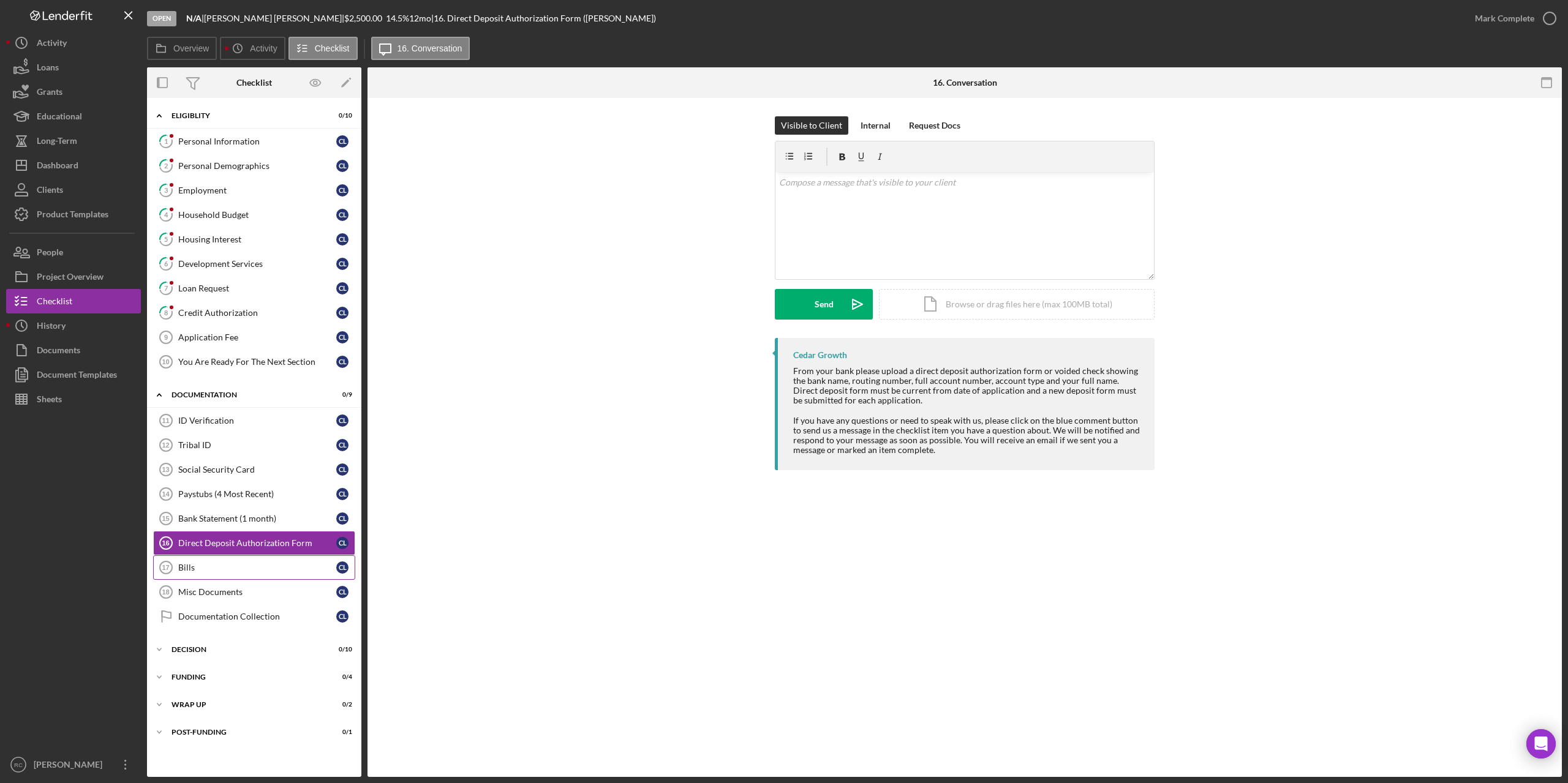
click at [189, 568] on div "Bills" at bounding box center [257, 567] width 158 height 10
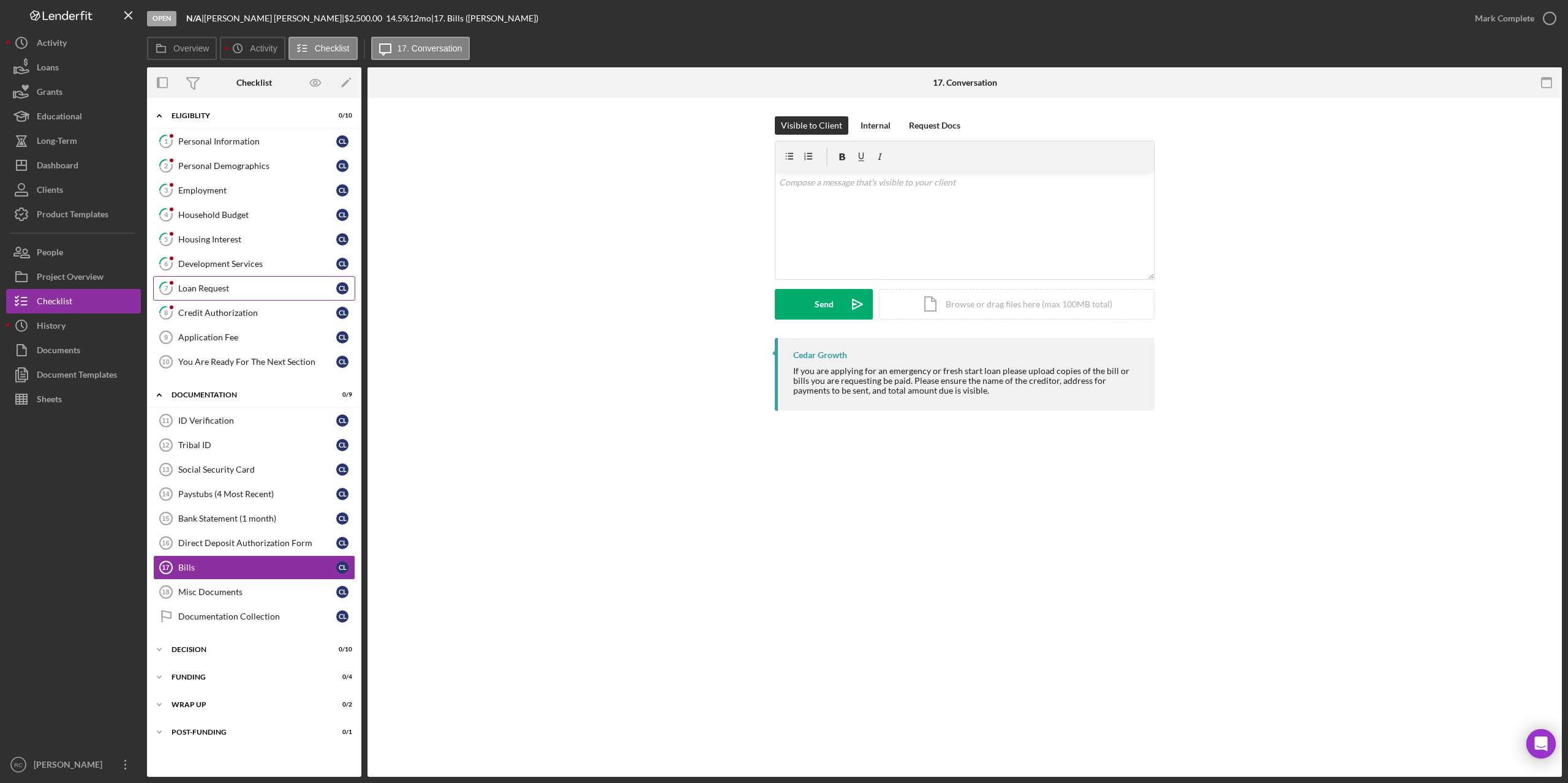
click at [211, 290] on div "Loan Request" at bounding box center [257, 288] width 158 height 10
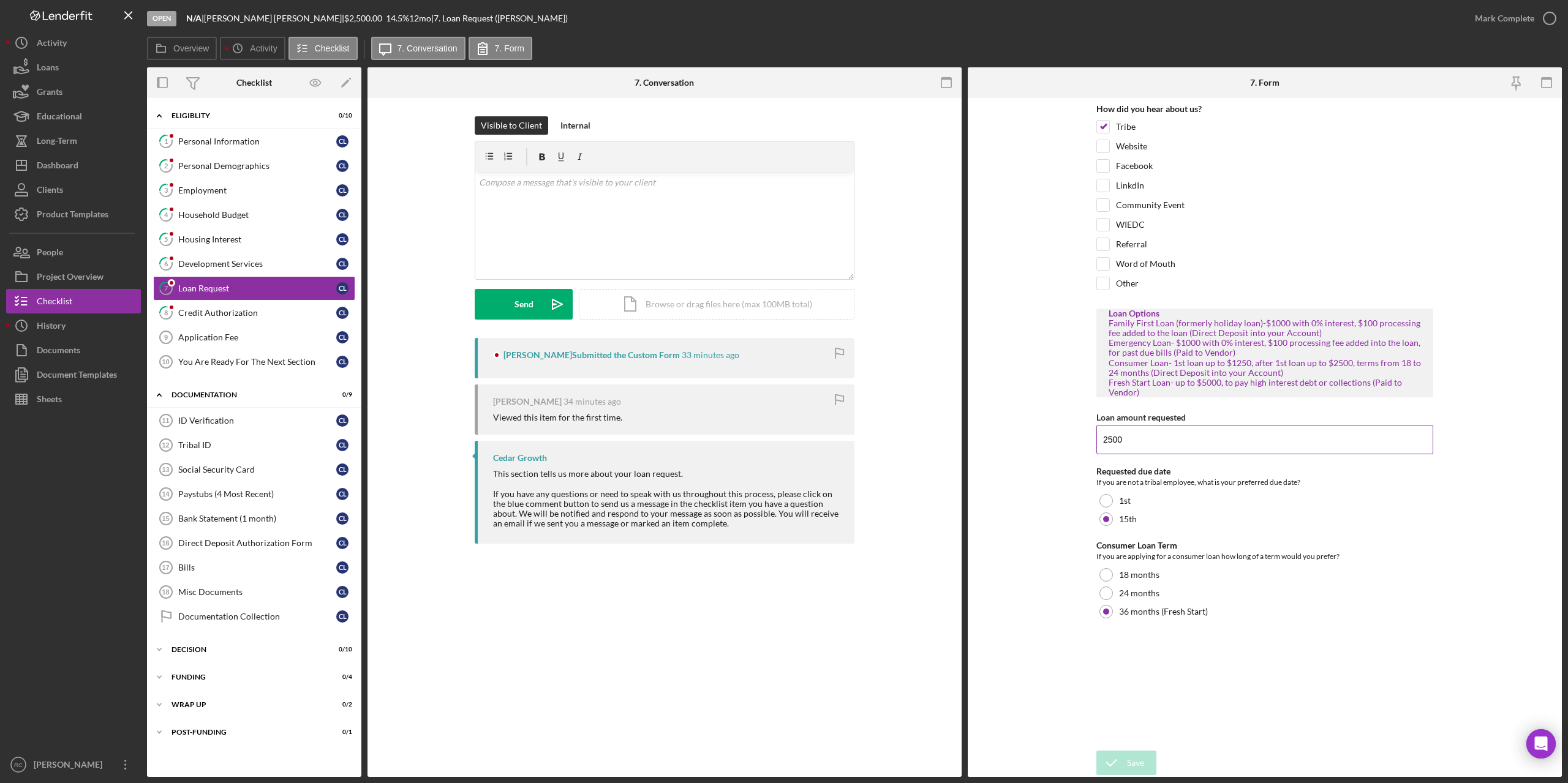
click at [1130, 444] on input "2500" at bounding box center [1265, 439] width 337 height 30
type input "2"
type input "1000"
click at [1131, 755] on div "Save" at bounding box center [1135, 762] width 17 height 24
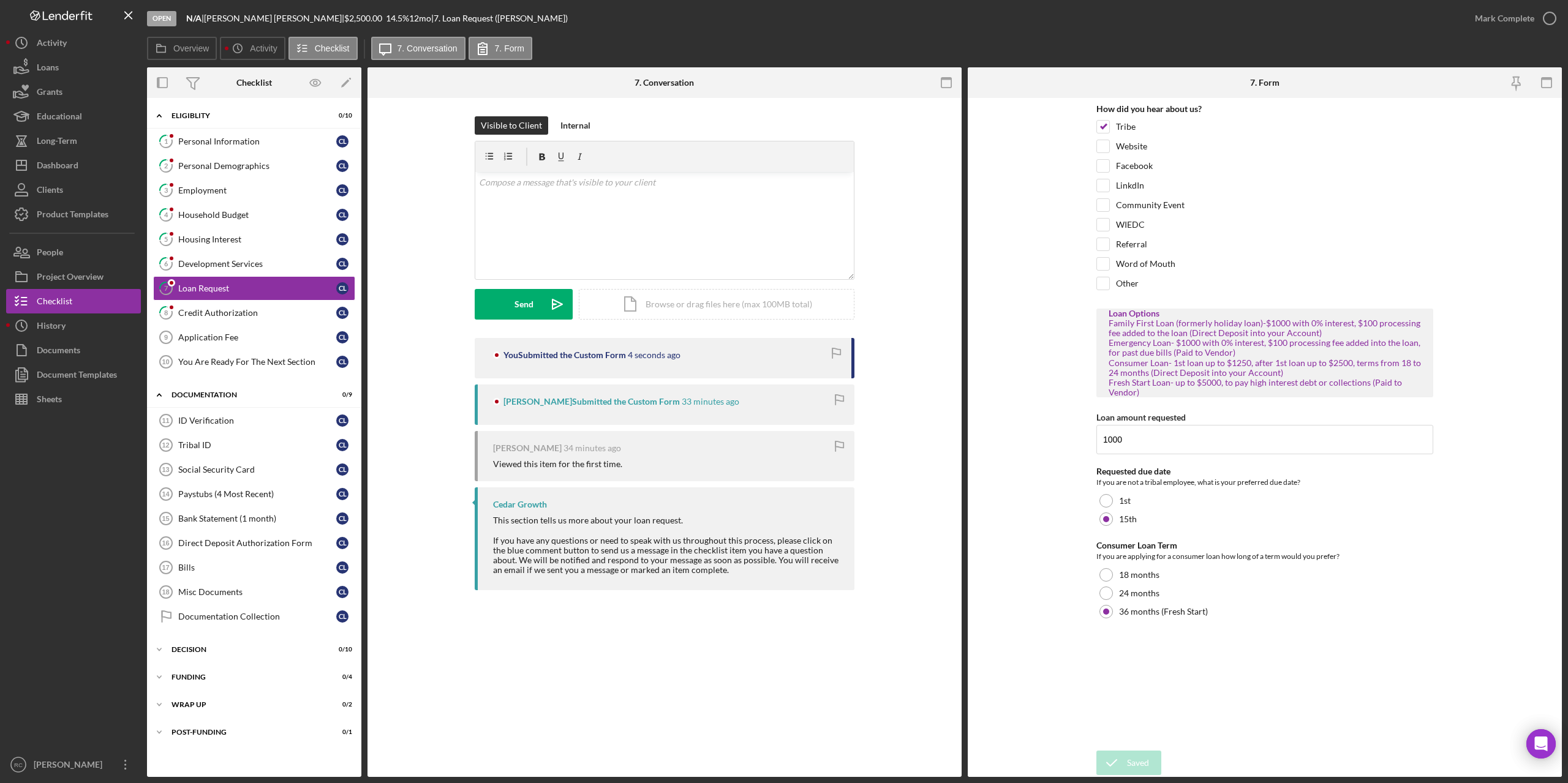
click at [827, 673] on div "7 Loan Request Visible to Client Internal v Color teal Color pink Remove color …" at bounding box center [664, 437] width 594 height 679
click at [231, 139] on div "Personal Information" at bounding box center [257, 141] width 158 height 10
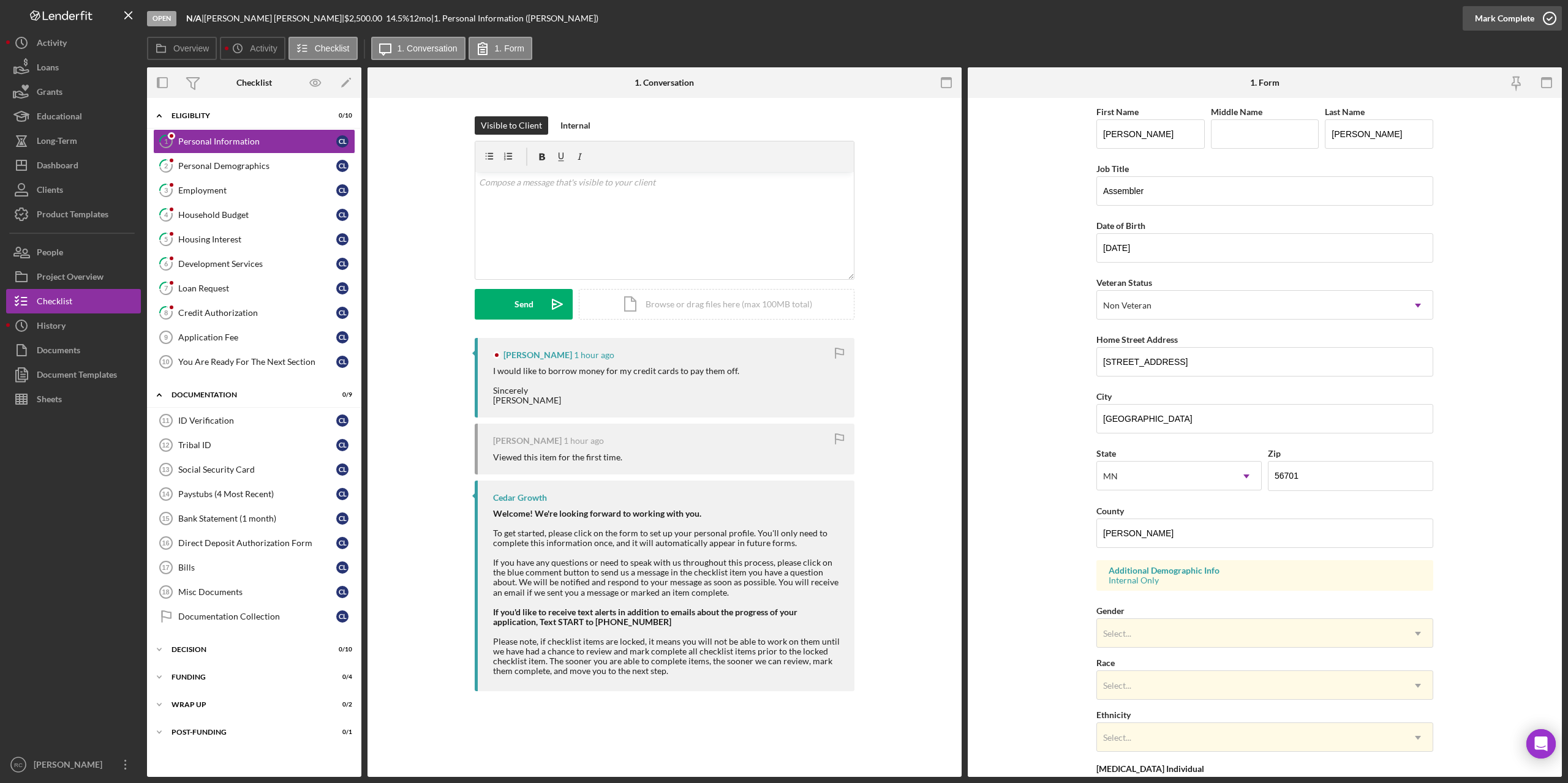
click at [1547, 20] on icon "button" at bounding box center [1549, 18] width 31 height 31
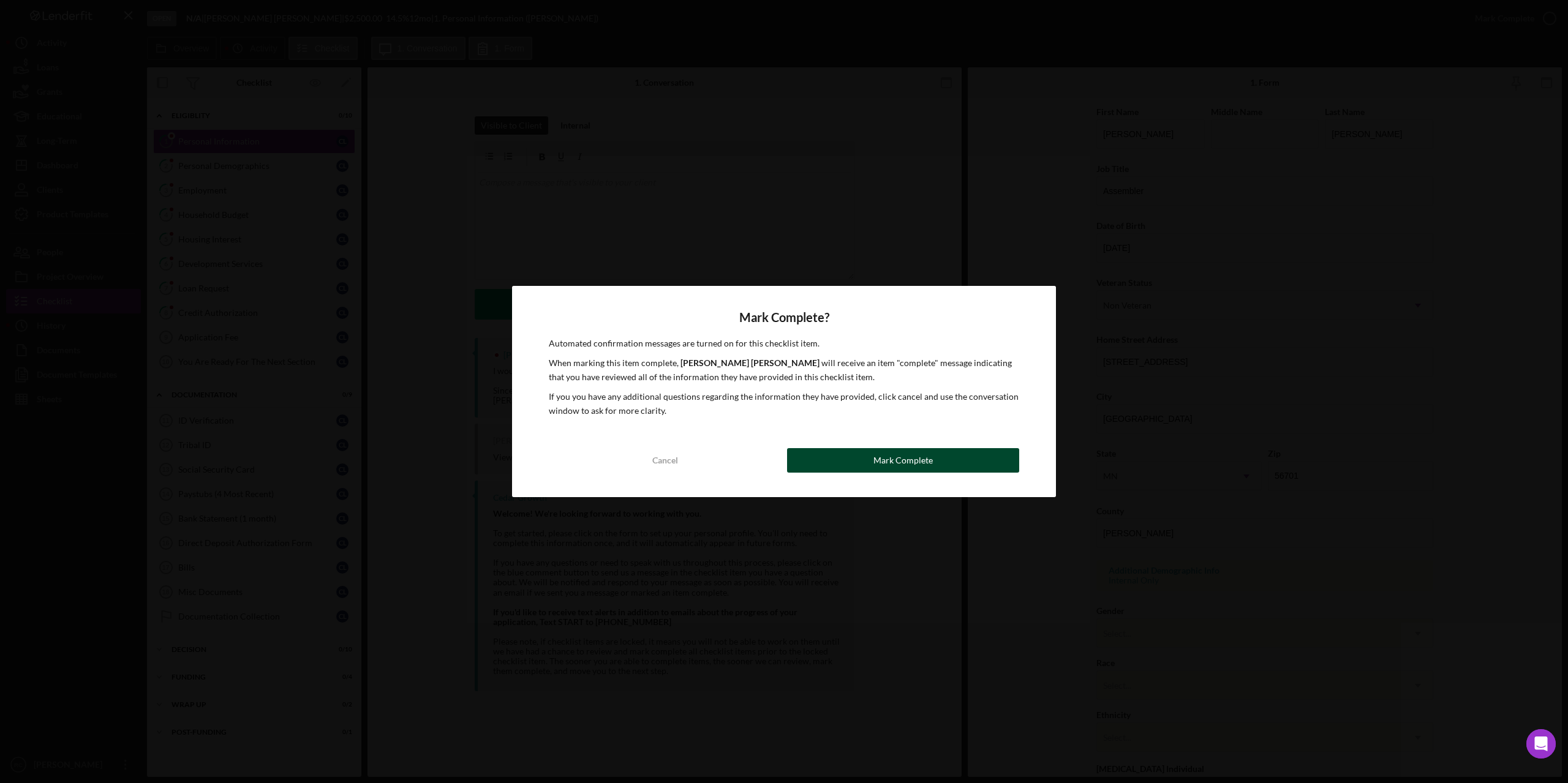
click at [924, 459] on div "Mark Complete" at bounding box center [903, 460] width 59 height 24
click at [924, 459] on div "[PERSON_NAME] 1 hour ago I would like to borrow money for my credit cards to pa…" at bounding box center [664, 518] width 557 height 359
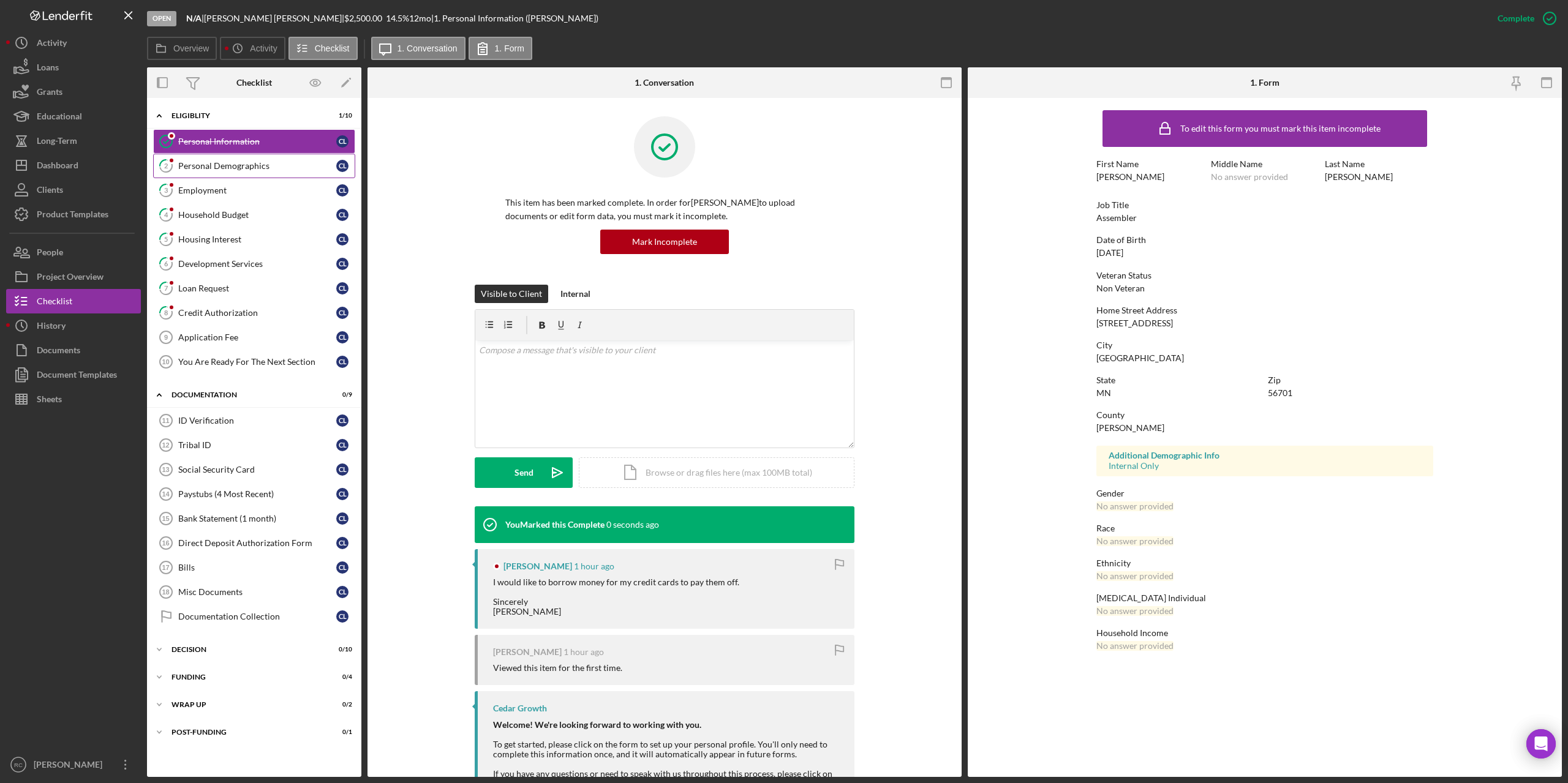
click at [219, 164] on div "Personal Demographics" at bounding box center [257, 166] width 158 height 10
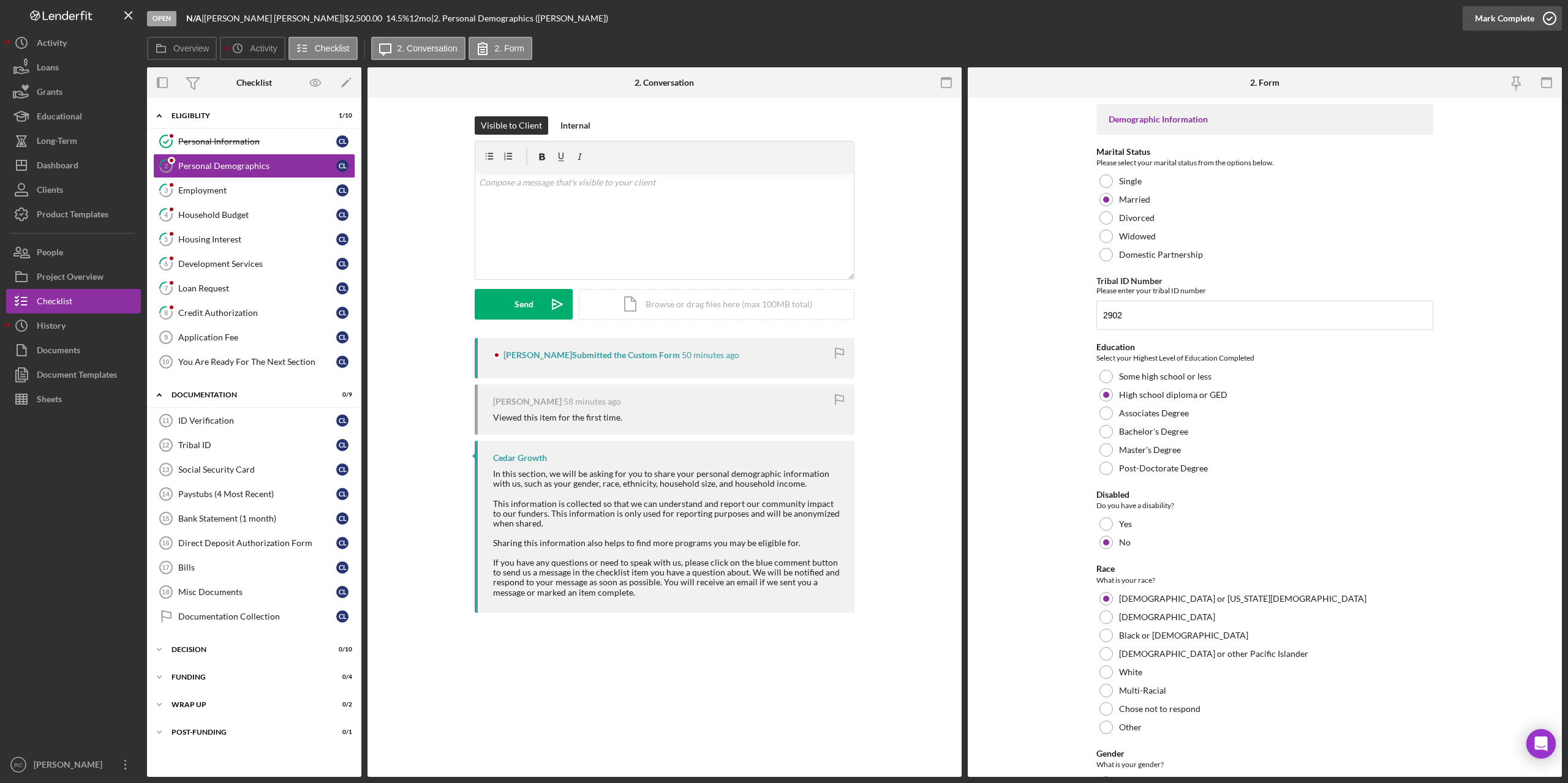
click at [1546, 19] on icon "button" at bounding box center [1549, 18] width 31 height 31
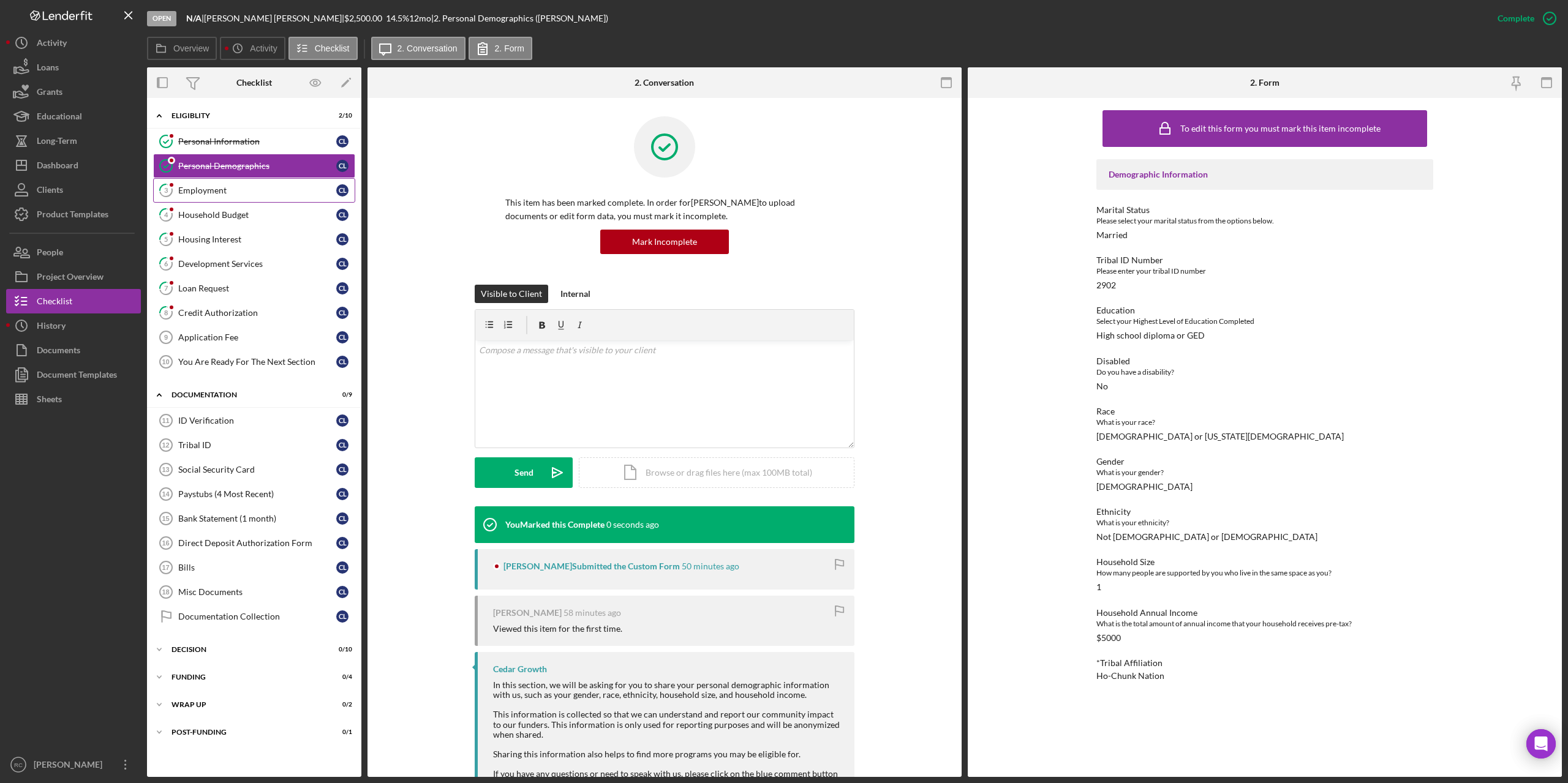
click at [209, 192] on div "Employment" at bounding box center [257, 190] width 158 height 10
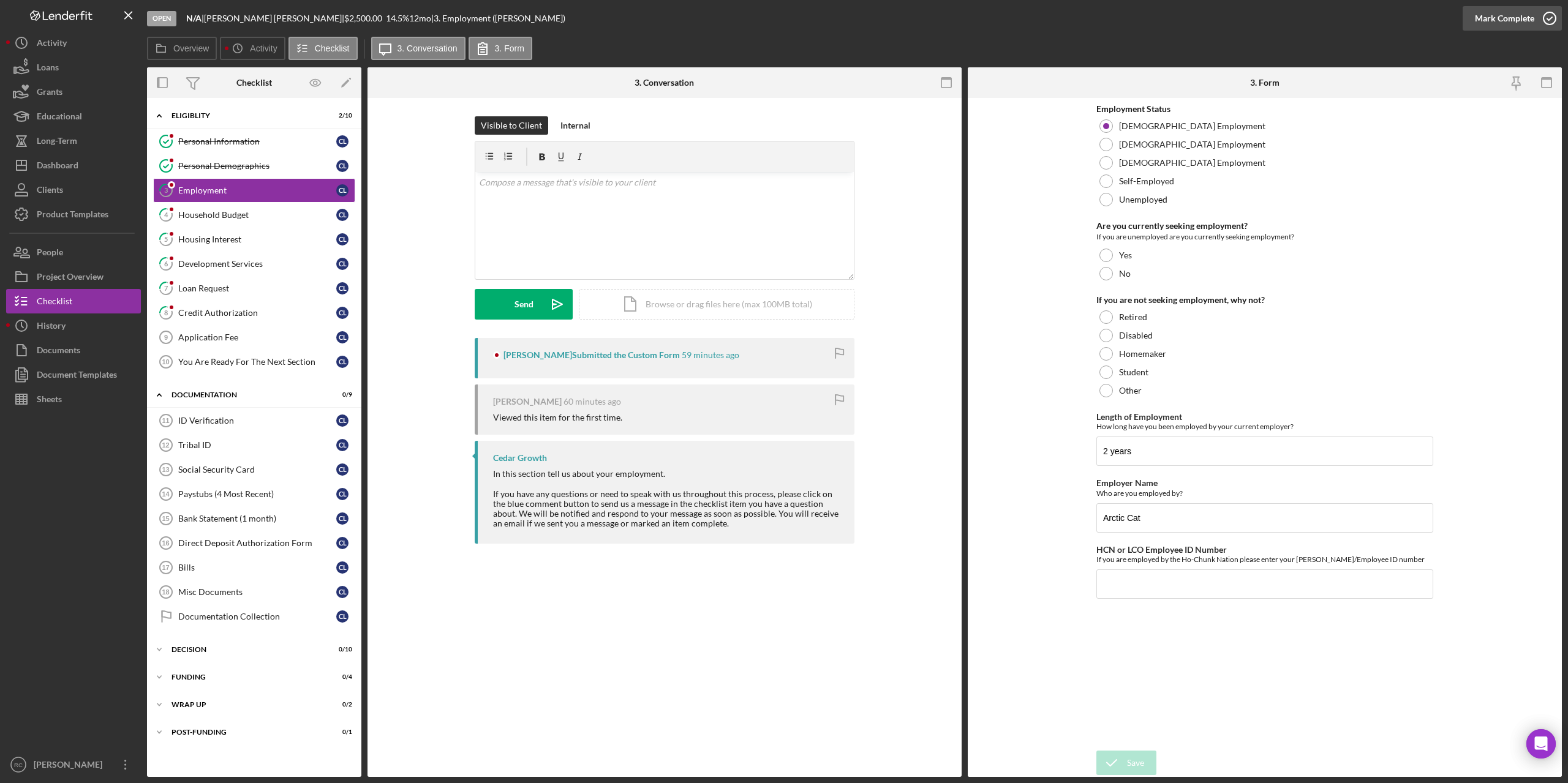
click at [1553, 15] on icon "button" at bounding box center [1549, 18] width 31 height 31
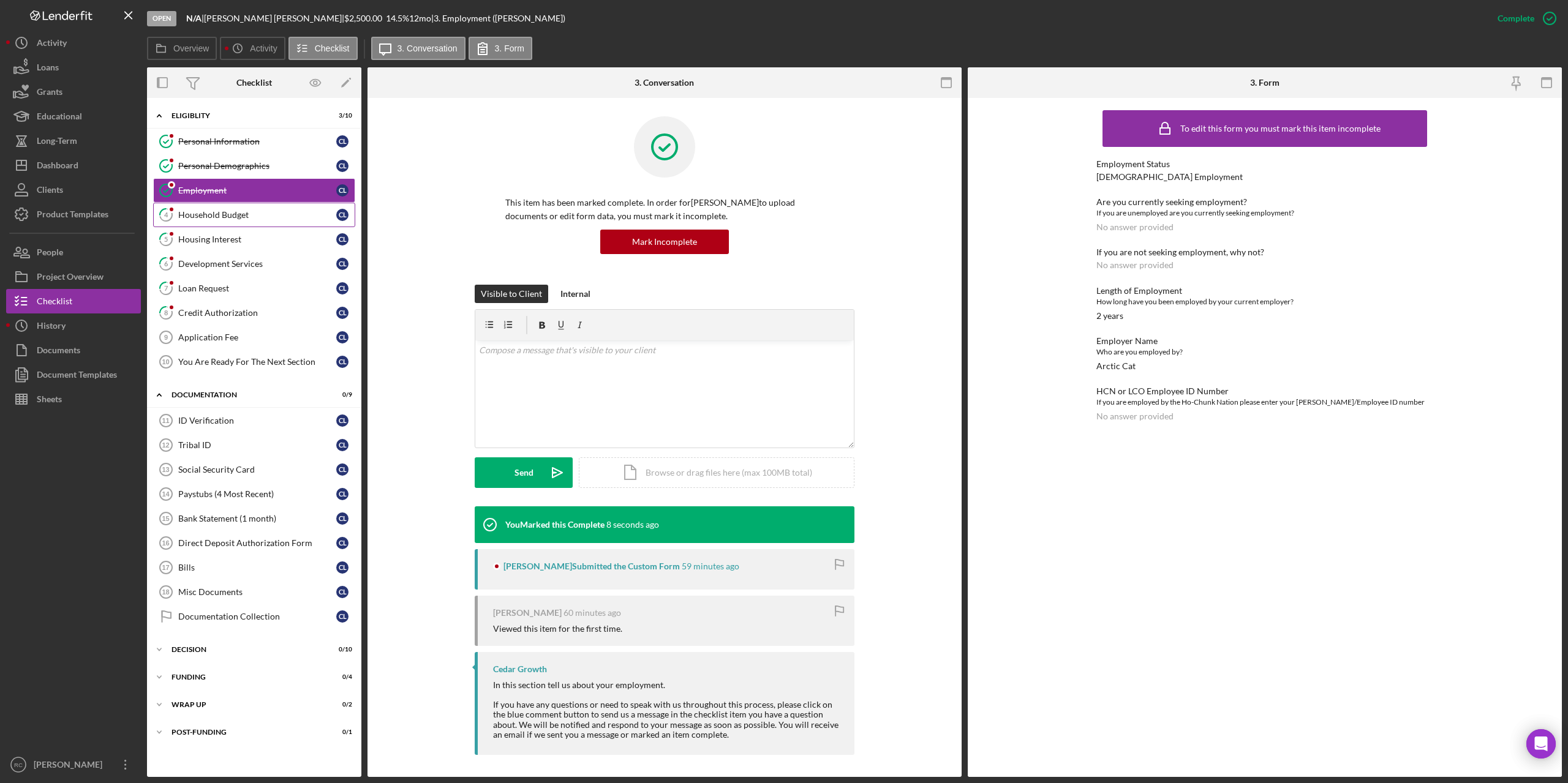
click at [213, 218] on div "Household Budget" at bounding box center [257, 214] width 158 height 10
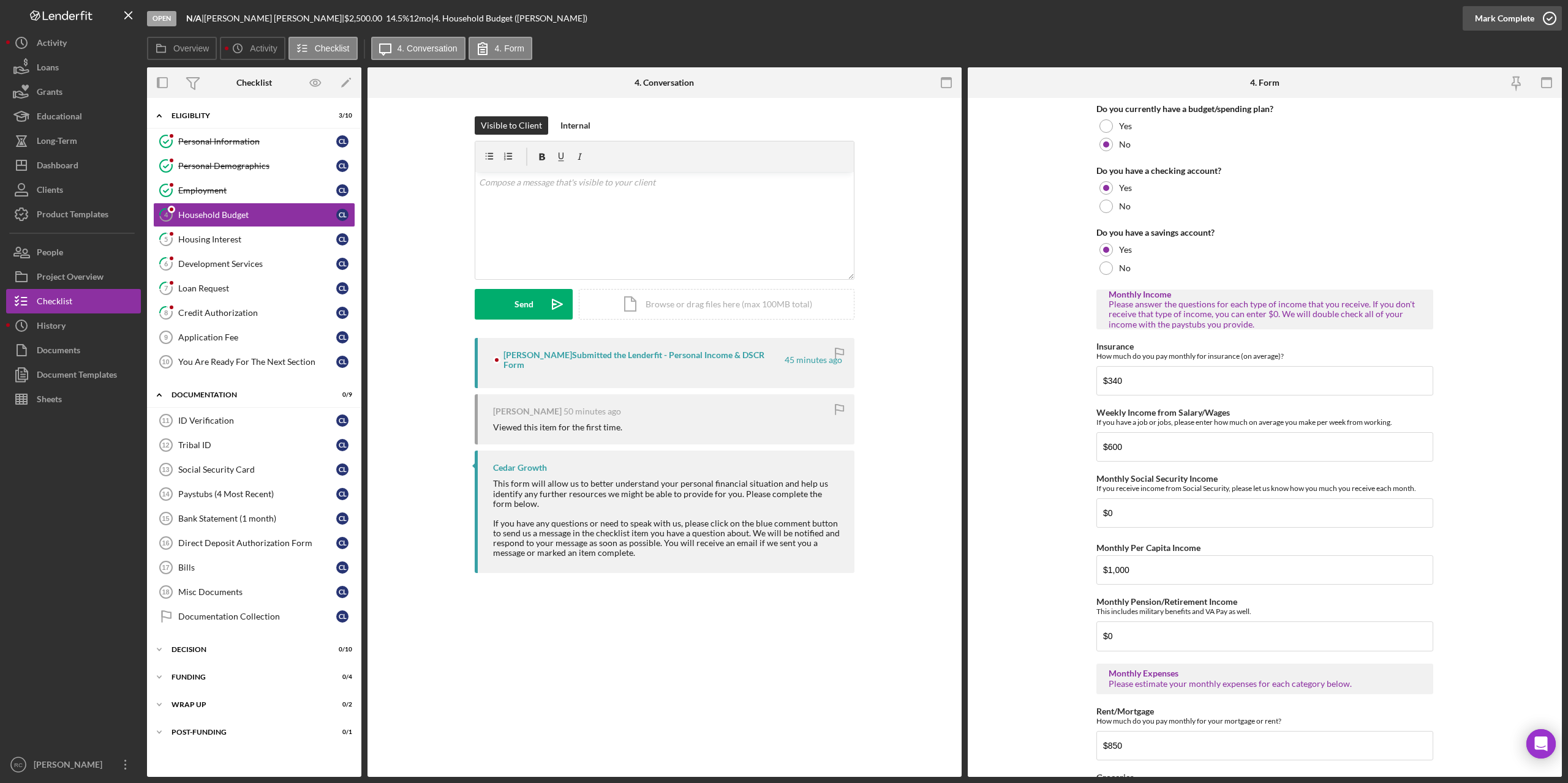
click at [1549, 17] on icon "button" at bounding box center [1549, 18] width 31 height 31
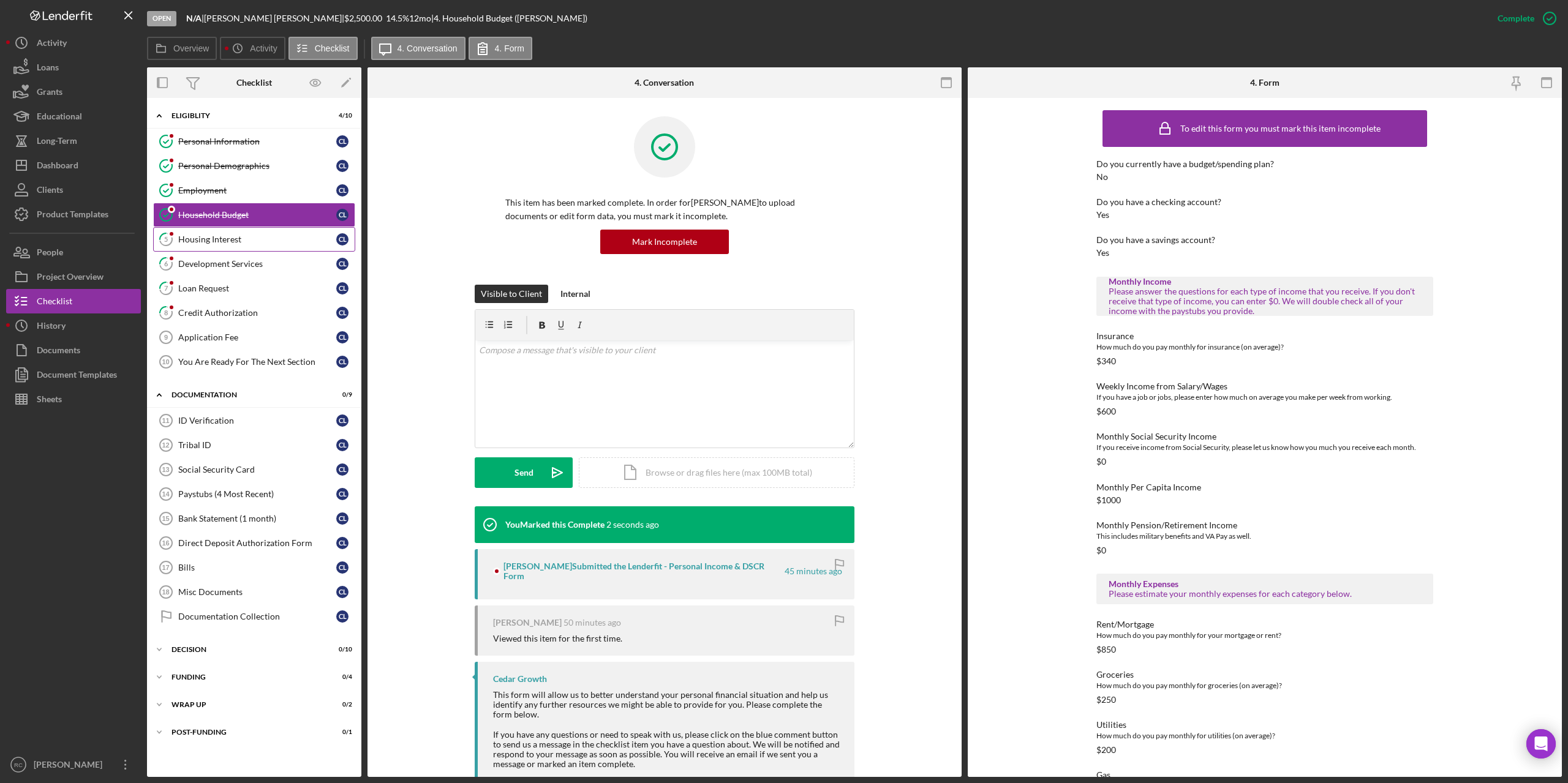
click at [207, 235] on div "Housing Interest" at bounding box center [257, 239] width 158 height 10
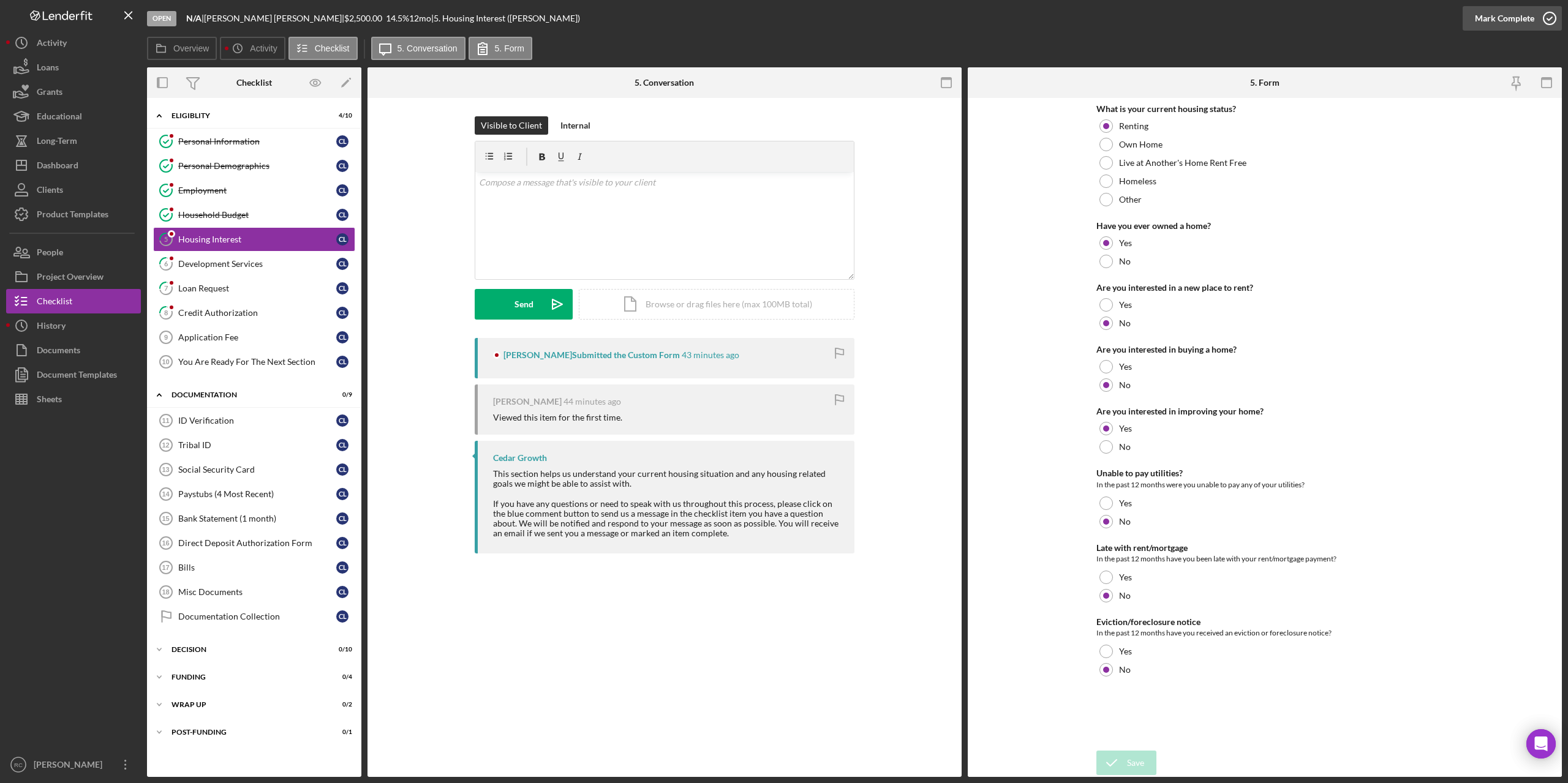
click at [1545, 14] on icon "button" at bounding box center [1549, 18] width 31 height 31
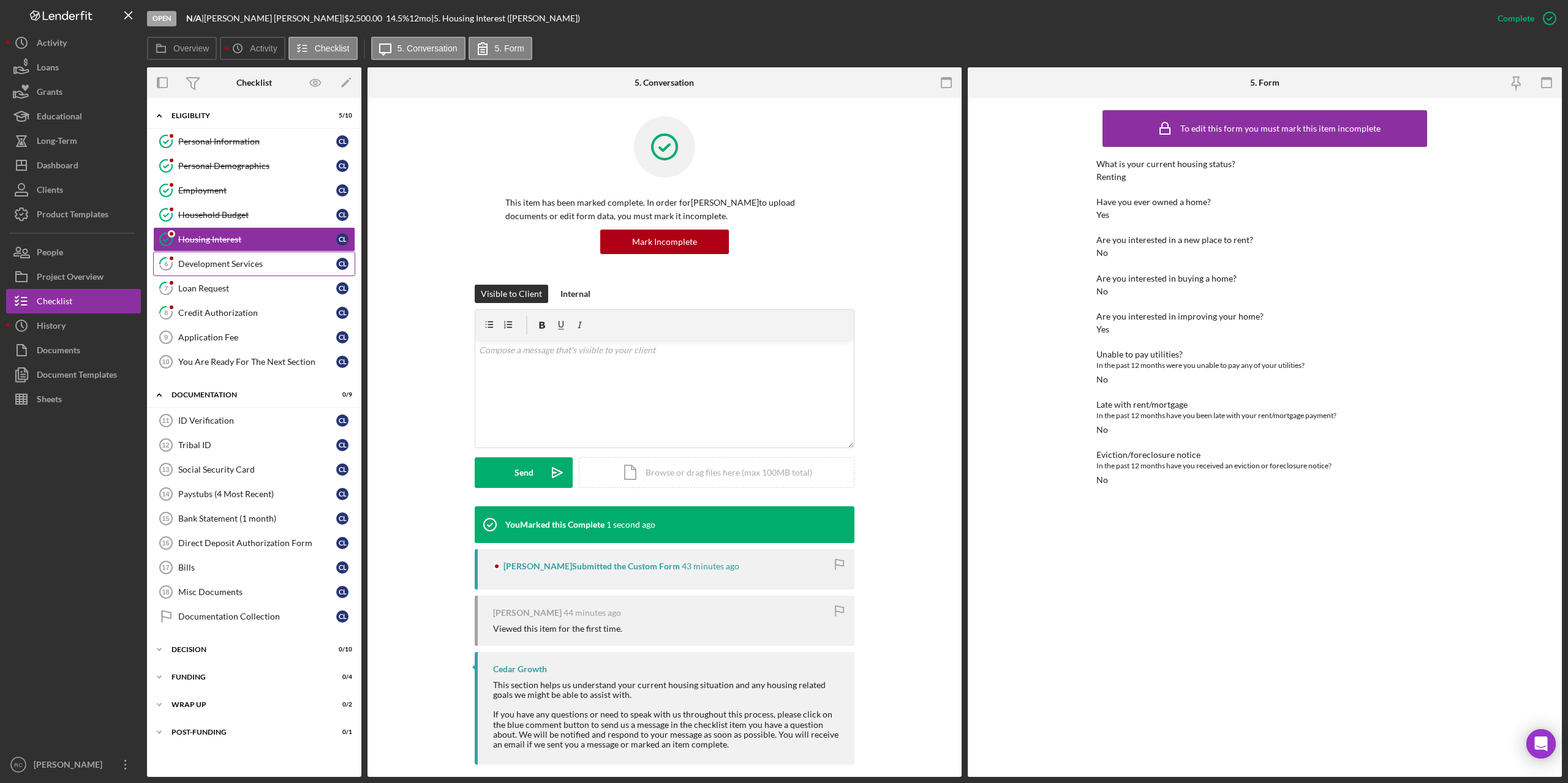
click at [216, 257] on link "6 Development Services C L" at bounding box center [254, 264] width 203 height 24
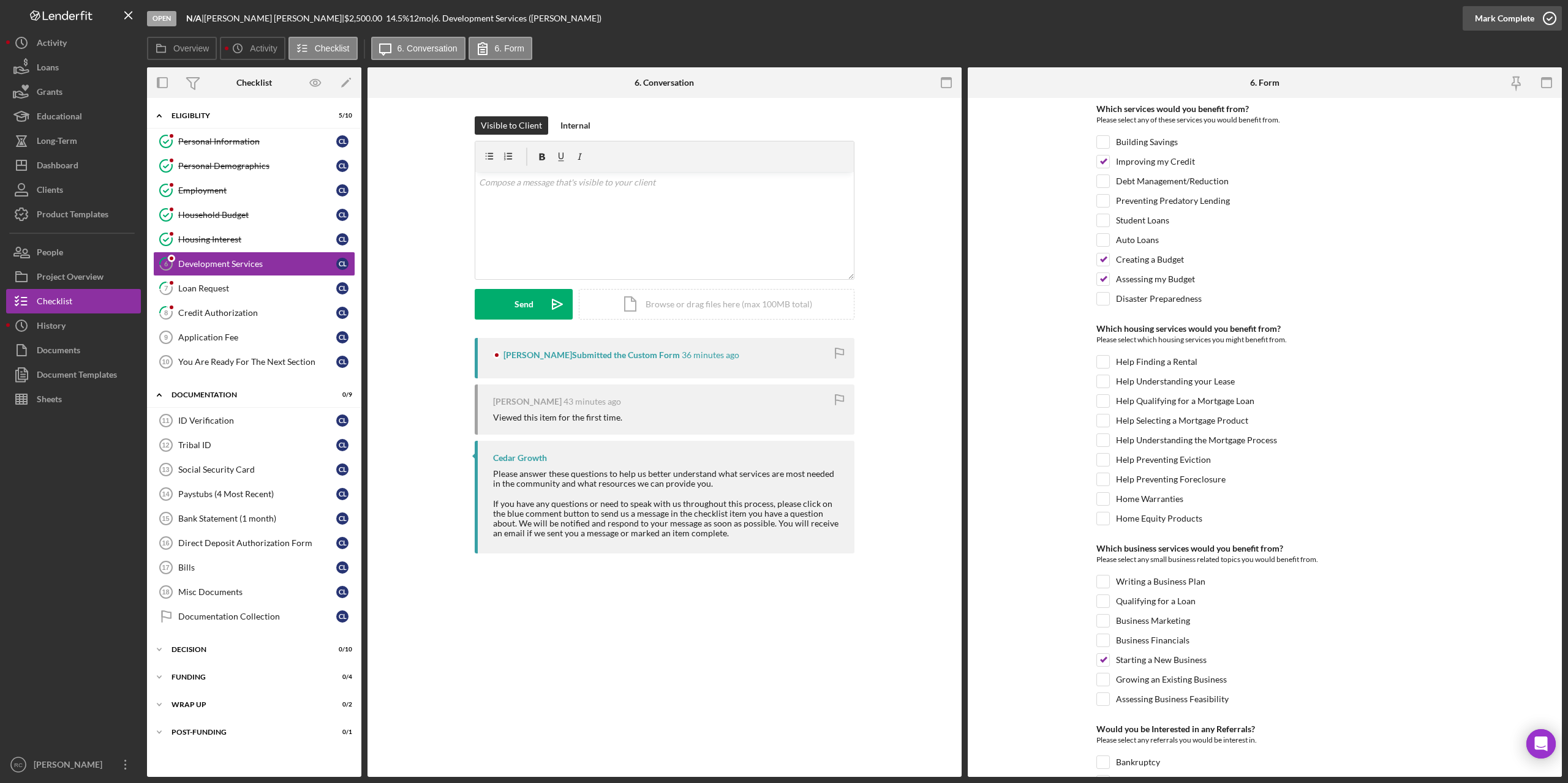
click at [1552, 15] on icon "button" at bounding box center [1549, 18] width 31 height 31
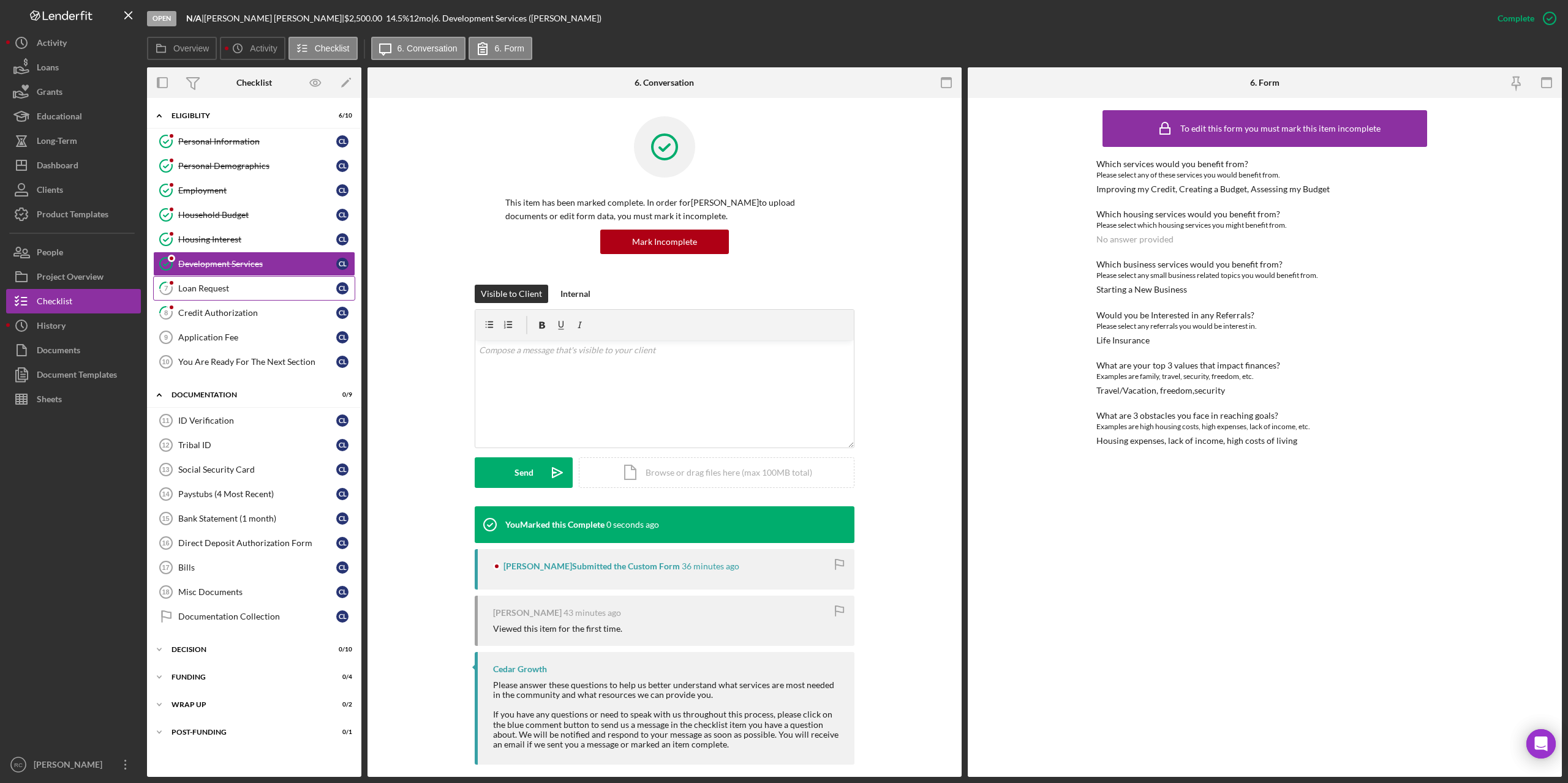
drag, startPoint x: 198, startPoint y: 284, endPoint x: 217, endPoint y: 282, distance: 19.1
click at [199, 284] on div "Loan Request" at bounding box center [257, 288] width 158 height 10
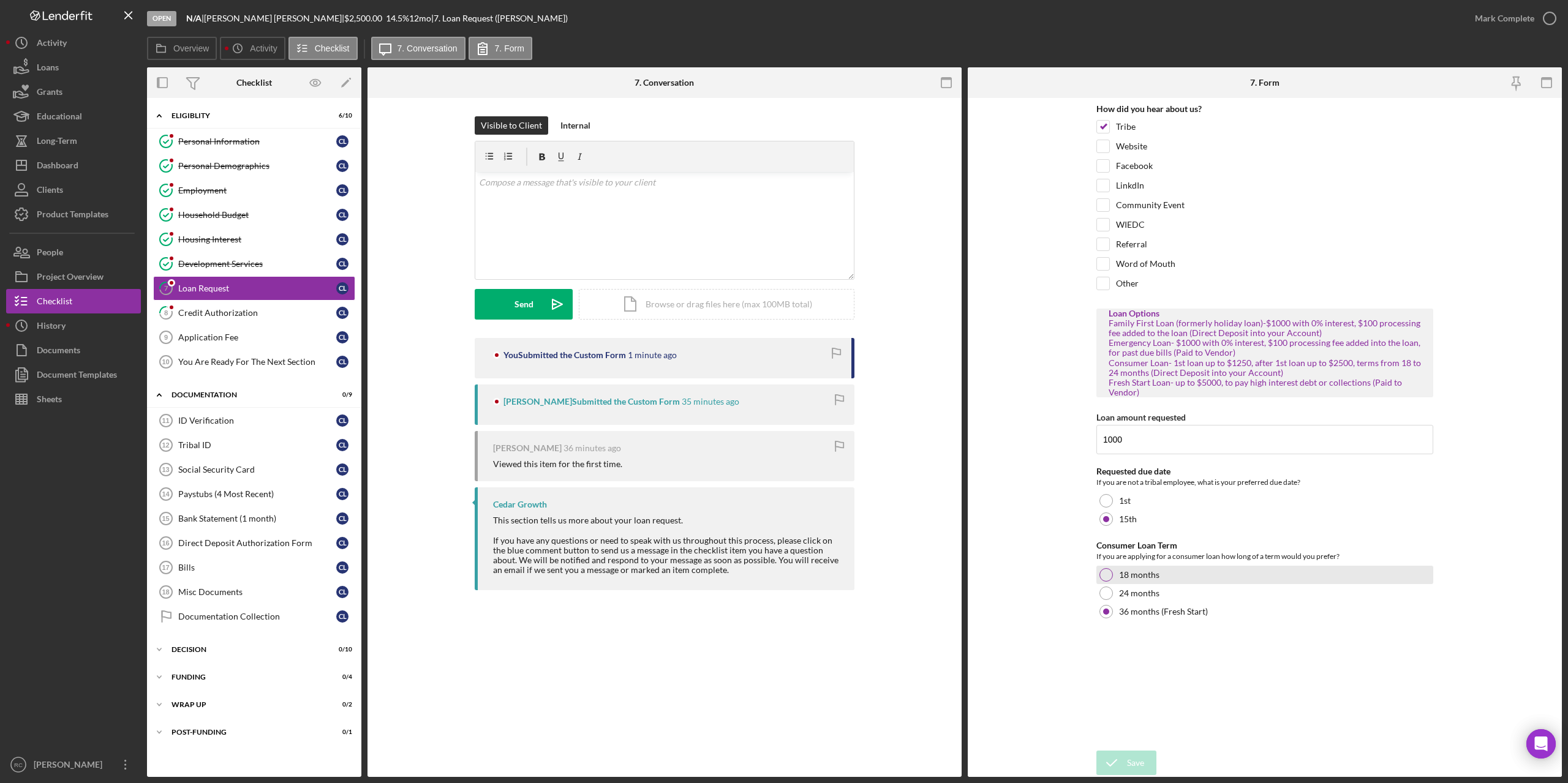
click at [1109, 575] on div at bounding box center [1105, 574] width 14 height 14
click at [1549, 18] on icon "button" at bounding box center [1549, 18] width 31 height 31
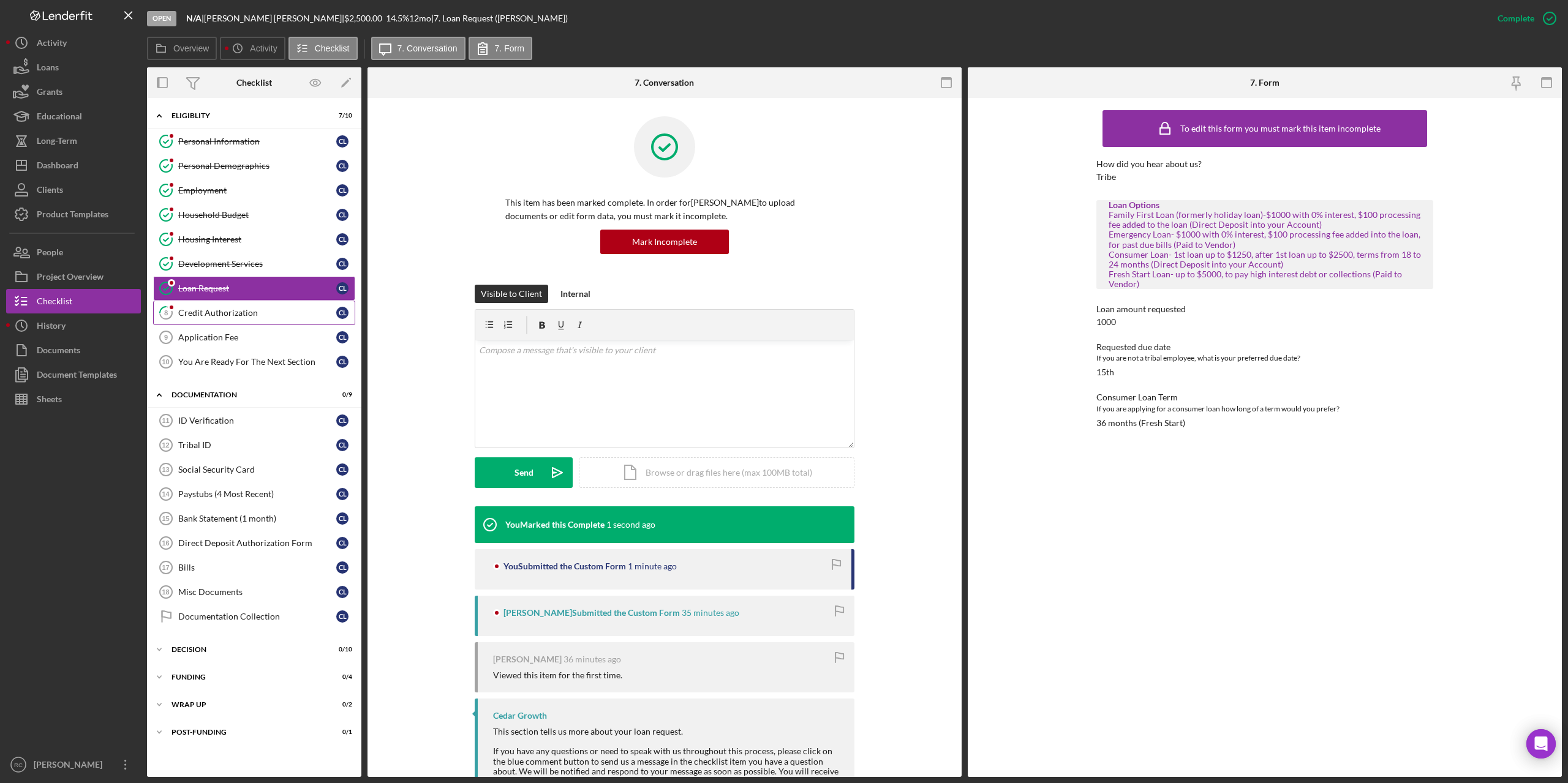
click at [219, 310] on div "Credit Authorization" at bounding box center [257, 312] width 158 height 10
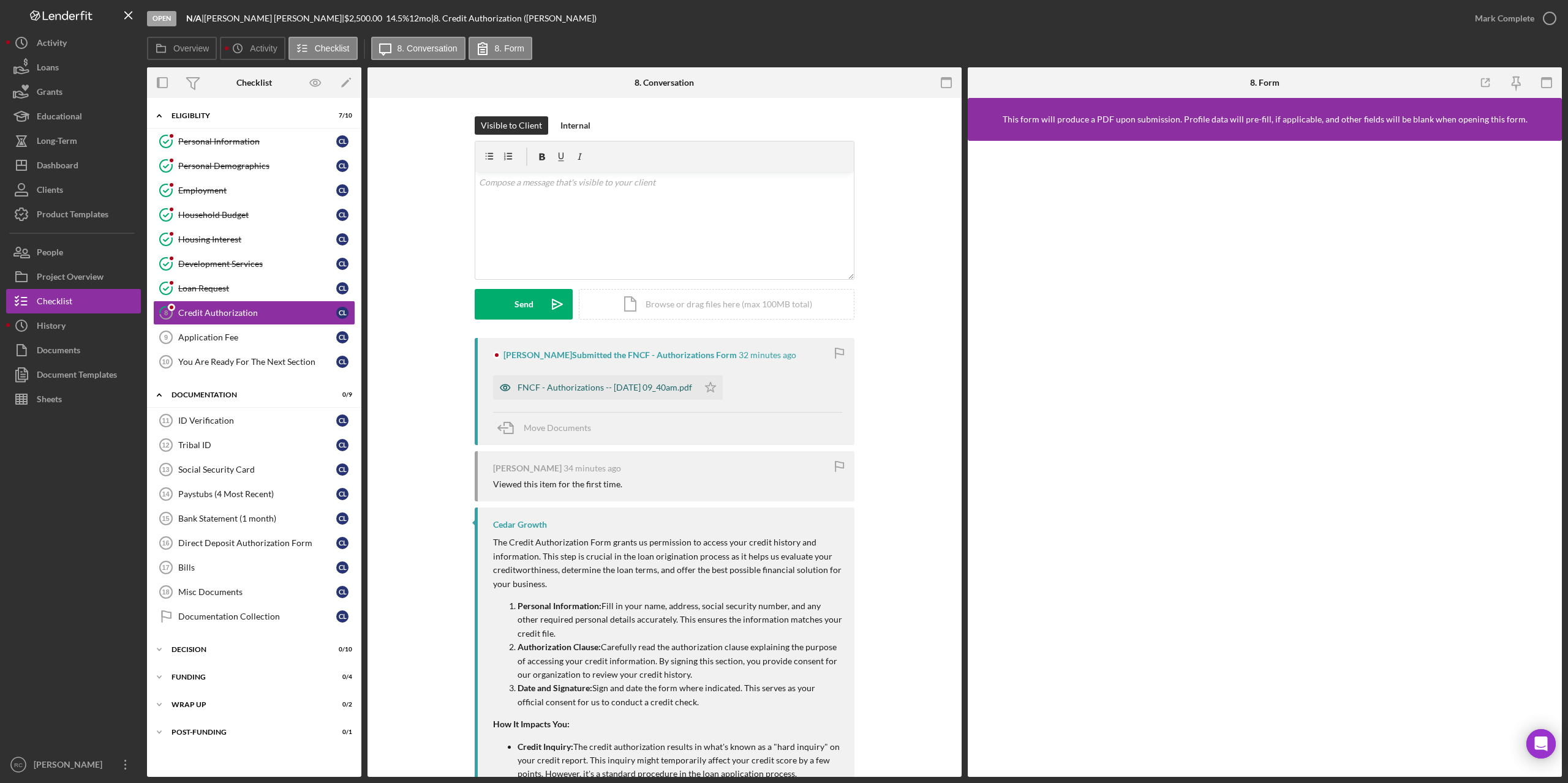
click at [560, 390] on div "FNCF - Authorizations -- [DATE] 09_40am.pdf" at bounding box center [605, 387] width 175 height 10
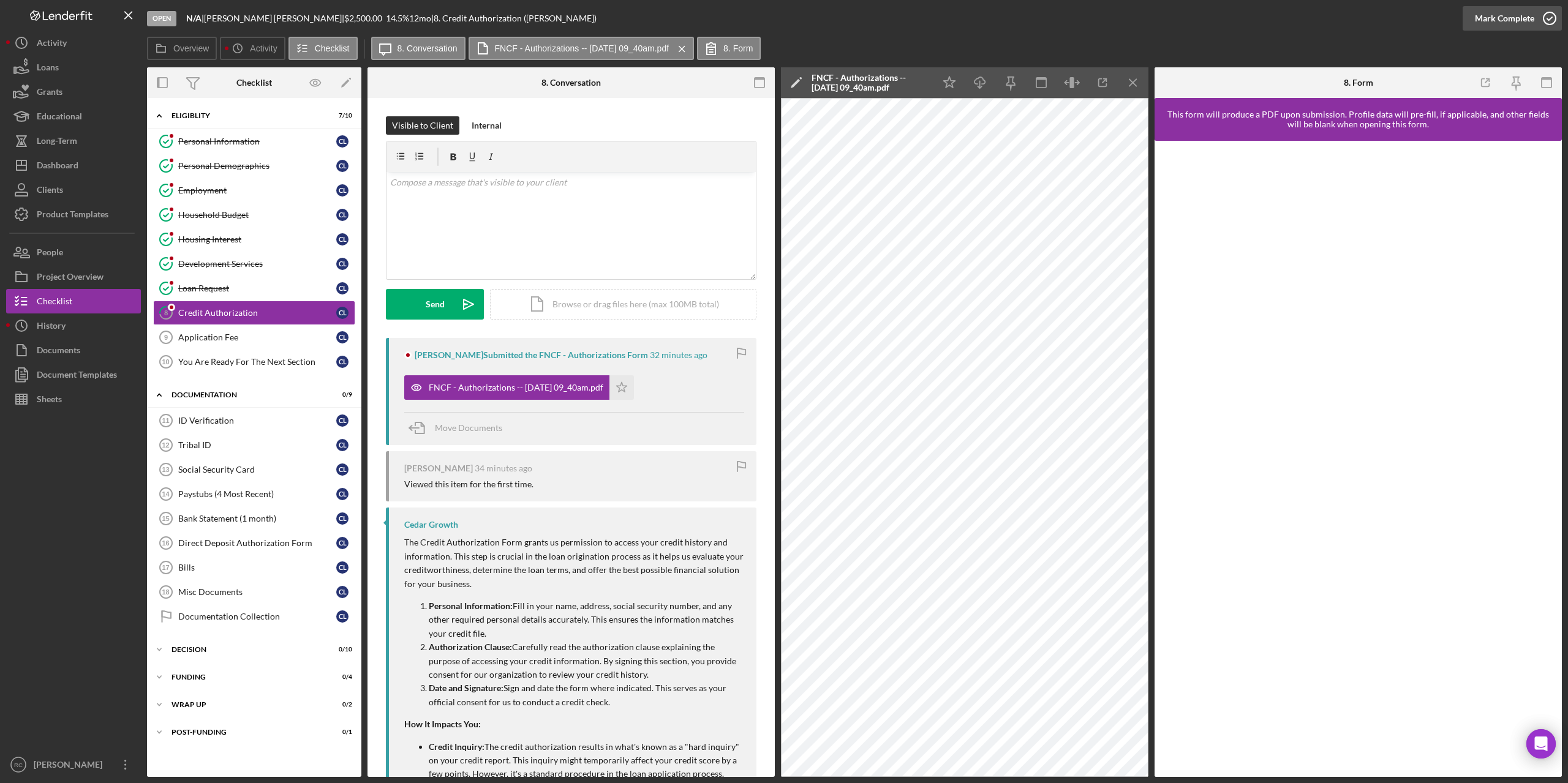
click at [1549, 14] on icon "button" at bounding box center [1549, 18] width 31 height 31
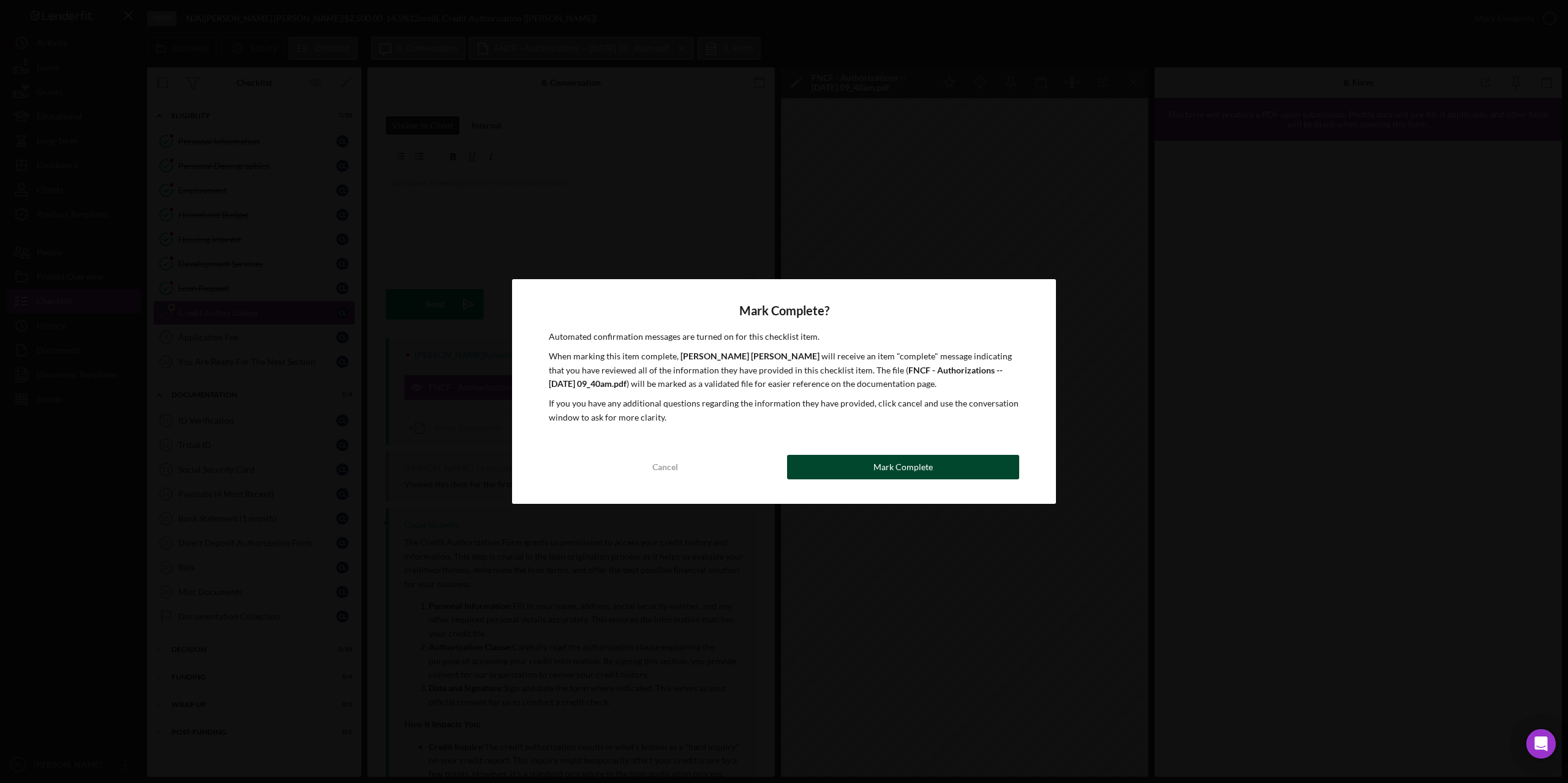
click at [910, 468] on div "Mark Complete" at bounding box center [903, 466] width 59 height 24
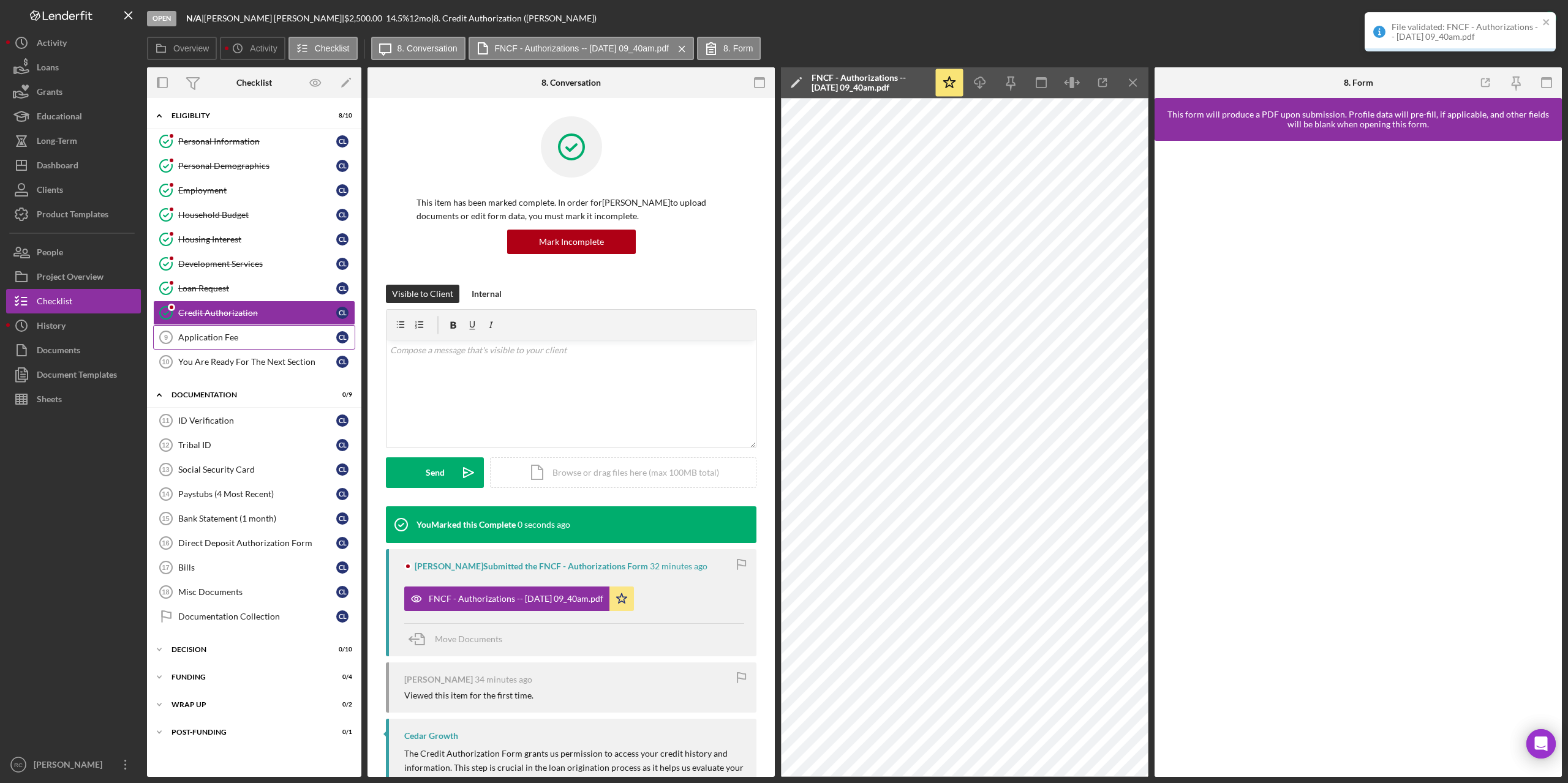
click at [221, 340] on div "Application Fee" at bounding box center [257, 337] width 158 height 10
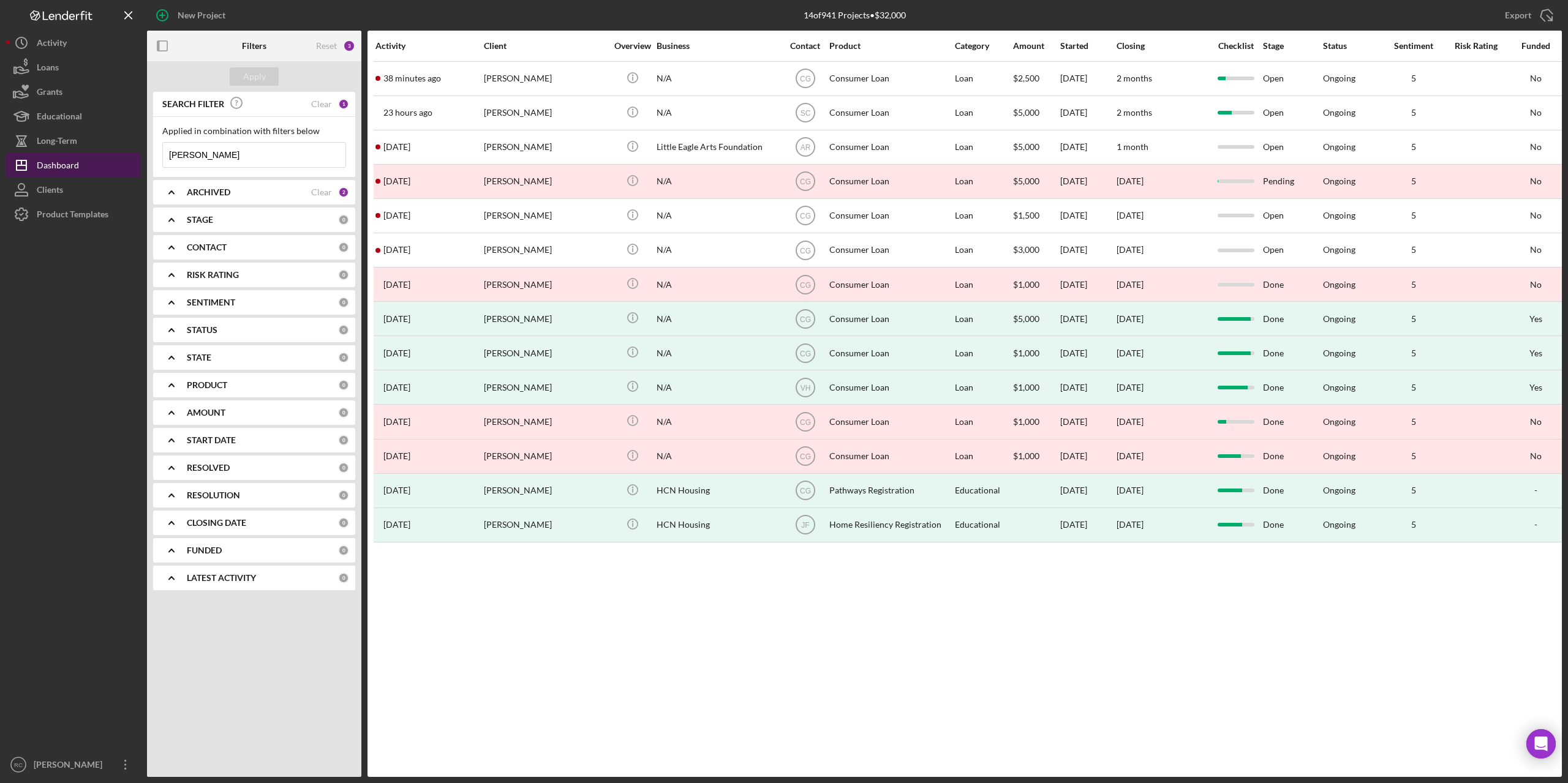
drag, startPoint x: 200, startPoint y: 158, endPoint x: 137, endPoint y: 155, distance: 63.1
click at [137, 155] on div "New Project 14 of 941 Projects • $32,000 lee Export Icon/Export Filters Reset 3…" at bounding box center [784, 388] width 1555 height 777
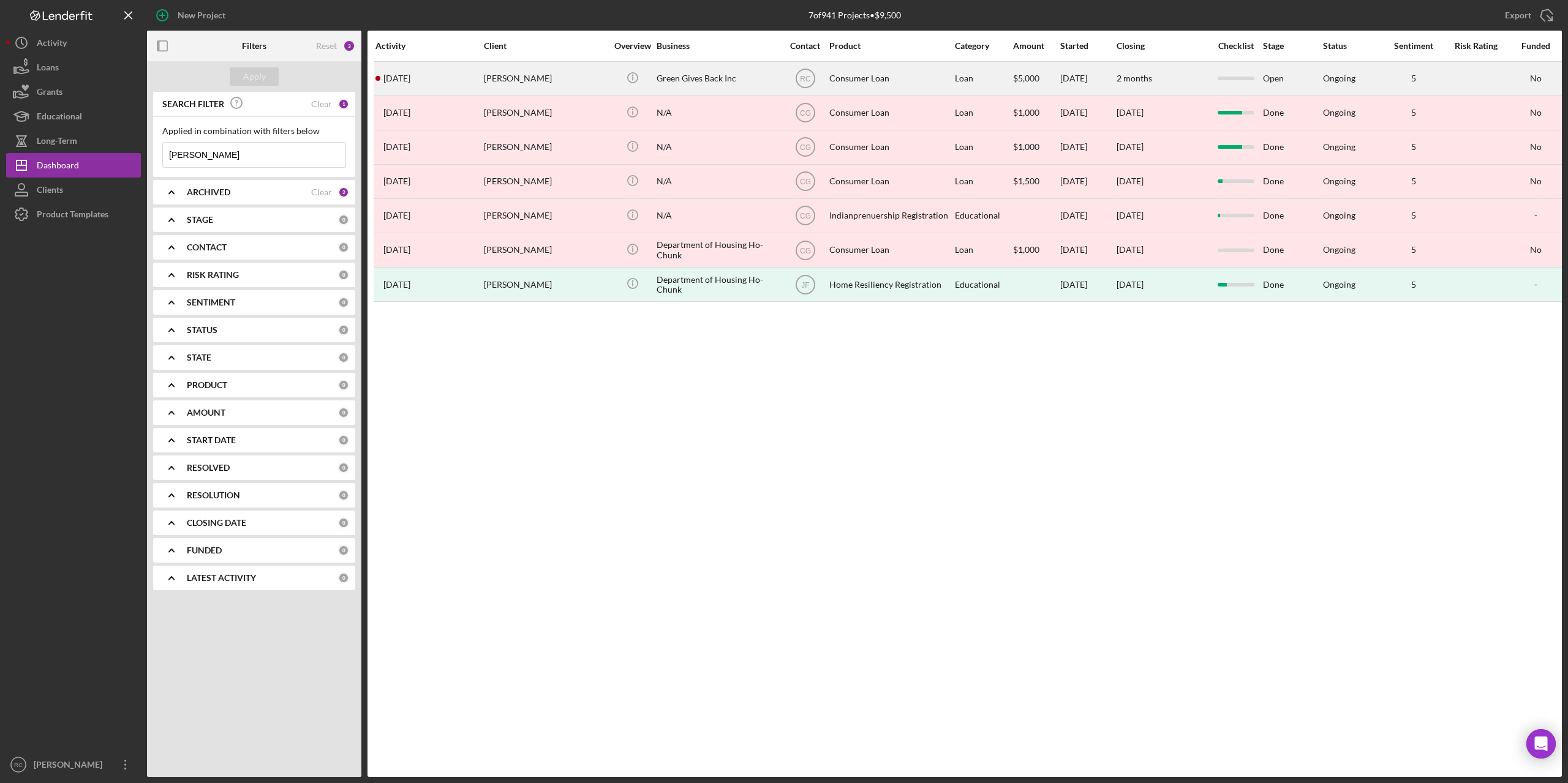
type input "[PERSON_NAME]"
click at [538, 81] on div "[PERSON_NAME]" at bounding box center [545, 78] width 122 height 32
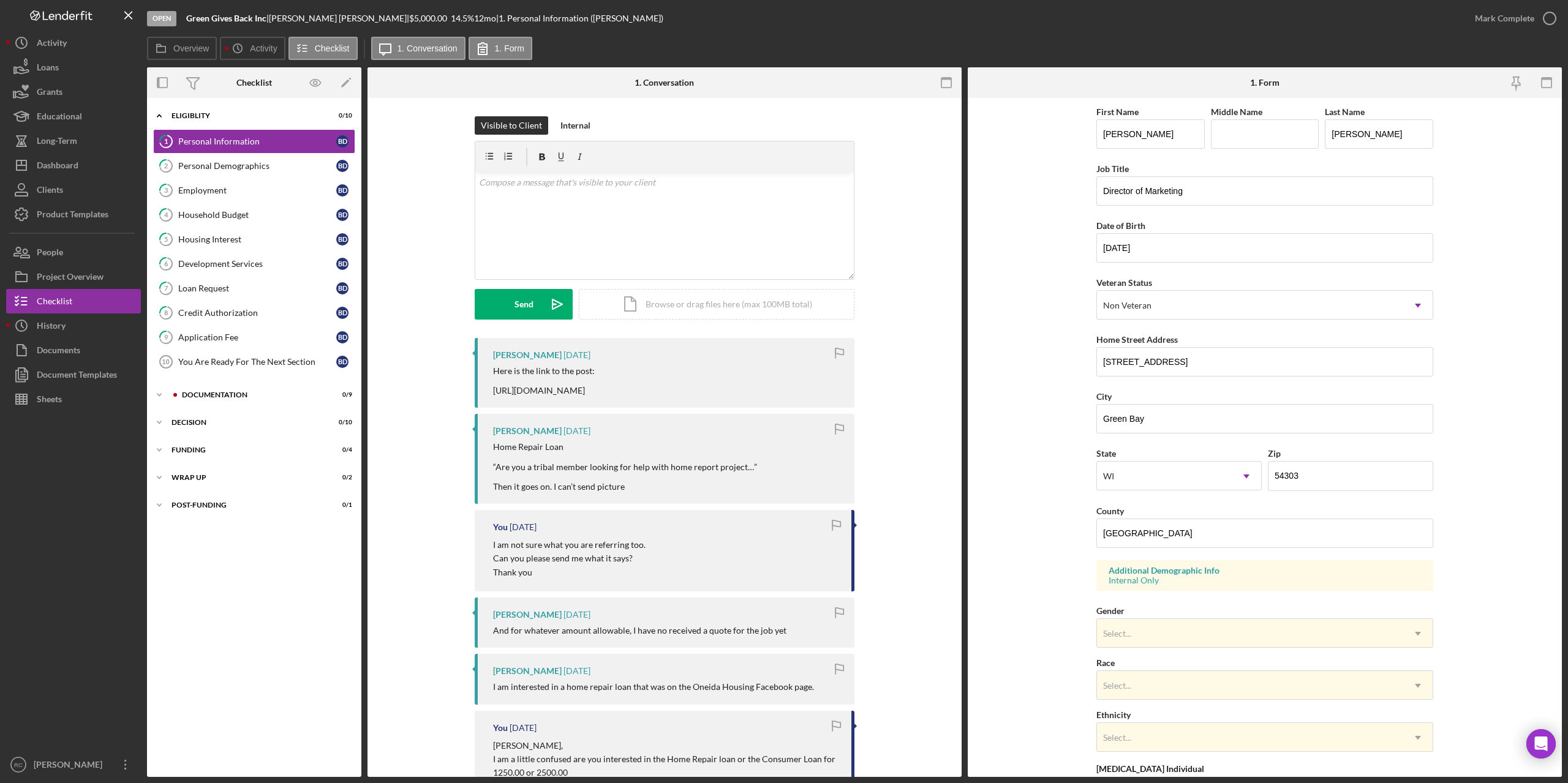
drag, startPoint x: 490, startPoint y: 373, endPoint x: 758, endPoint y: 386, distance: 268.3
click at [758, 386] on div "Brandon Danforth 3 days ago Here is the link to the post: https://www.facebook.…" at bounding box center [664, 374] width 380 height 70
copy div "Here is the link to the post: https://www.facebook.com/share/p/14G7e3k3PvU/?mib…"
